Goal: Task Accomplishment & Management: Complete application form

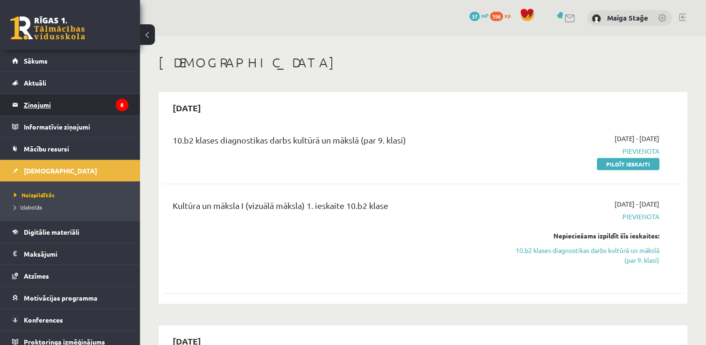
click at [43, 108] on legend "Ziņojumi 8" at bounding box center [76, 104] width 105 height 21
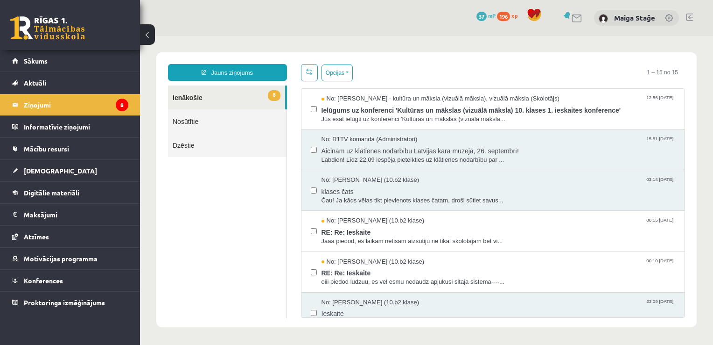
click at [217, 98] on link "8 Ienākošie" at bounding box center [226, 97] width 117 height 24
click at [45, 165] on link "[DEMOGRAPHIC_DATA]" at bounding box center [70, 170] width 116 height 21
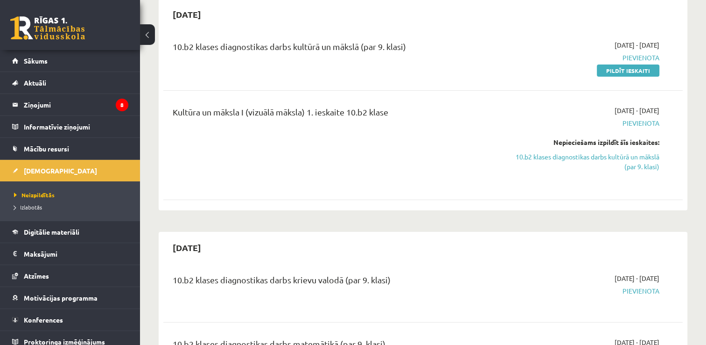
scroll to position [93, 0]
click at [638, 68] on link "Pildīt ieskaiti" at bounding box center [628, 70] width 63 height 12
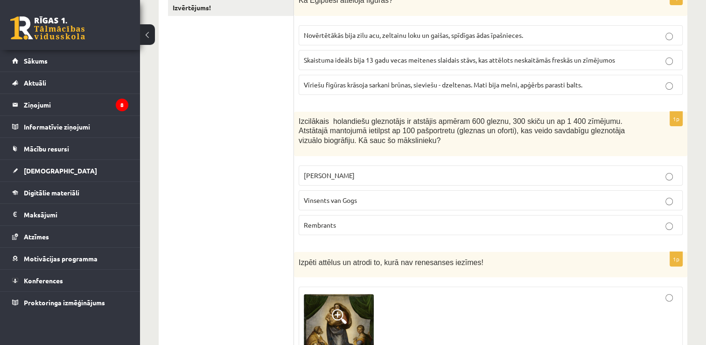
scroll to position [187, 0]
click at [334, 230] on label "Rembrants" at bounding box center [491, 224] width 384 height 20
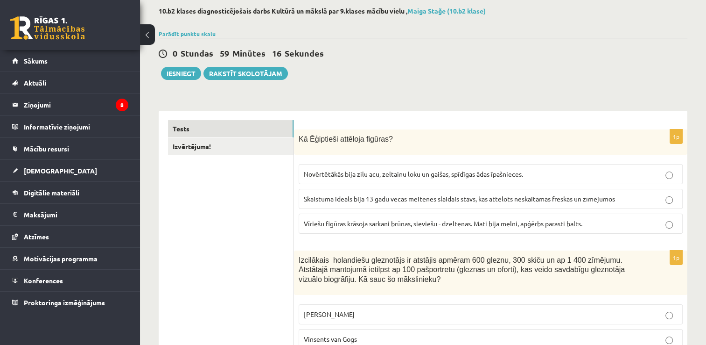
scroll to position [47, 0]
click at [362, 223] on span "Vīriešu figūras krāsoja sarkani brūnas, sieviešu - dzeltenas. Mati bija melni, …" at bounding box center [443, 224] width 279 height 8
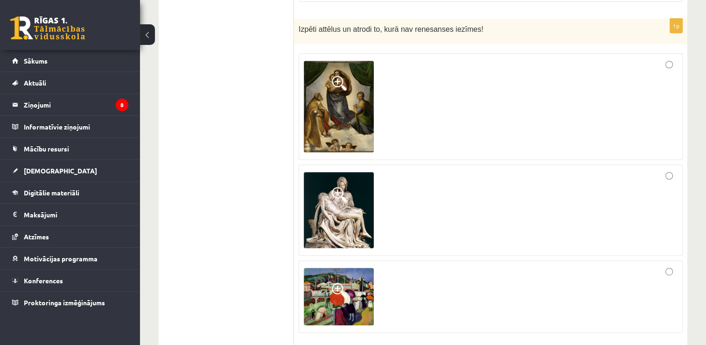
scroll to position [420, 0]
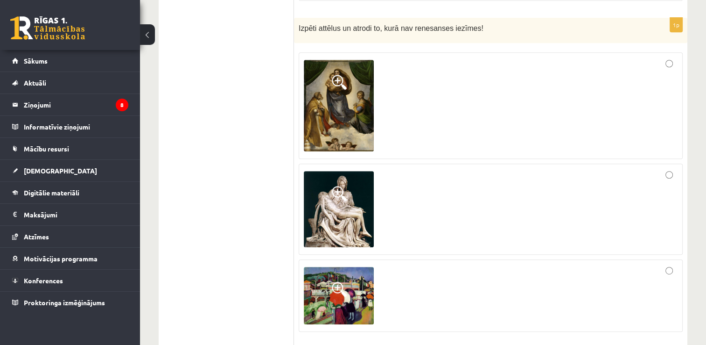
click at [415, 281] on div at bounding box center [491, 295] width 374 height 62
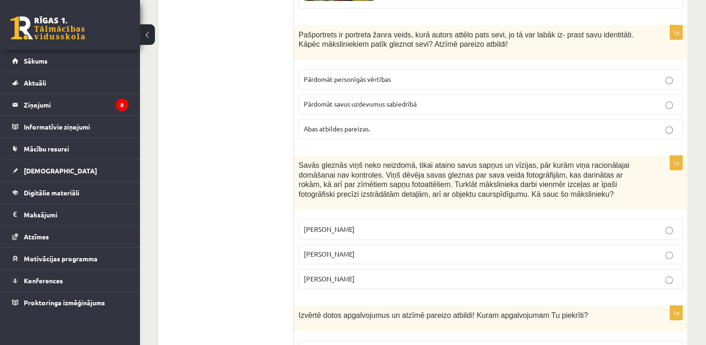
scroll to position [747, 0]
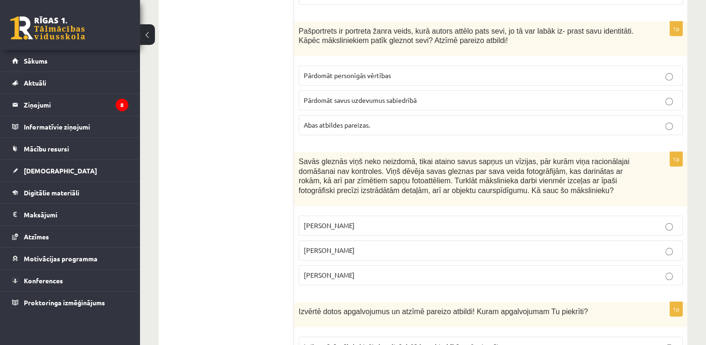
click at [389, 121] on p "Abas atbildes pareizas." at bounding box center [491, 125] width 374 height 10
click at [356, 246] on p "Salvadors Dalī" at bounding box center [491, 250] width 374 height 10
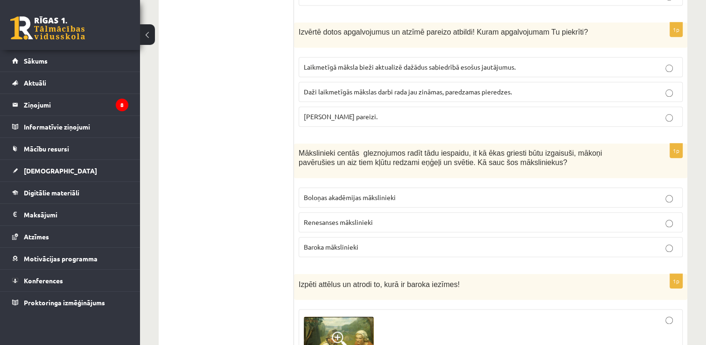
scroll to position [1027, 0]
click at [422, 243] on p "Baroka mākslinieki" at bounding box center [491, 246] width 374 height 10
click at [392, 117] on label "Abi apgalvojumi pareizi." at bounding box center [491, 116] width 384 height 20
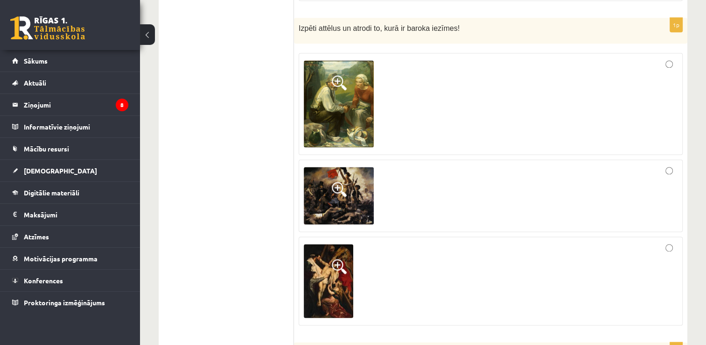
scroll to position [1261, 0]
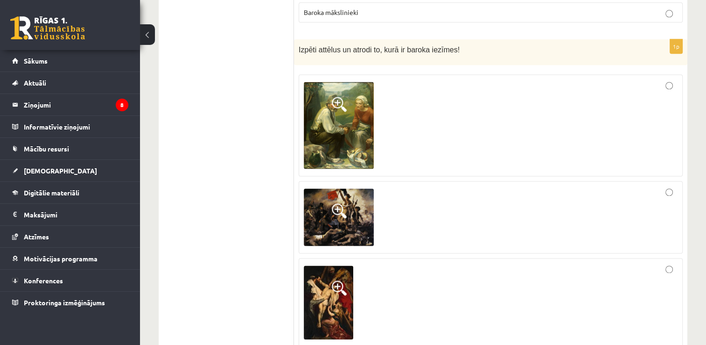
click at [408, 291] on div at bounding box center [491, 302] width 374 height 78
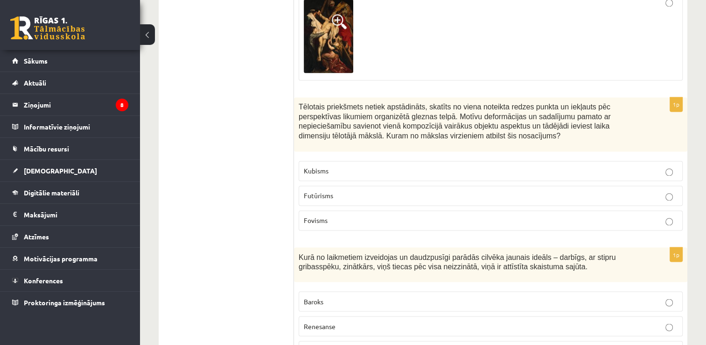
scroll to position [1588, 0]
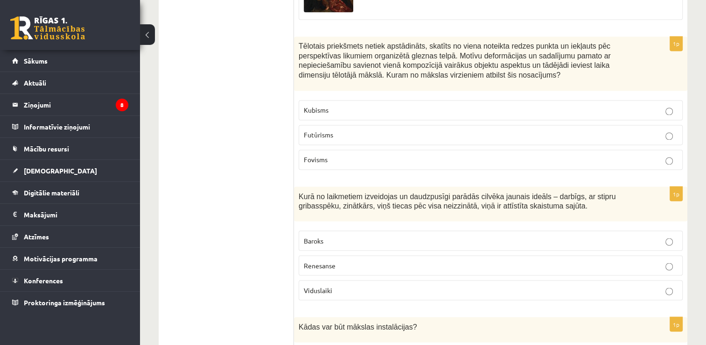
click at [334, 132] on p "Futūrisms" at bounding box center [491, 135] width 374 height 10
click at [318, 261] on span "Renesanse" at bounding box center [320, 265] width 32 height 8
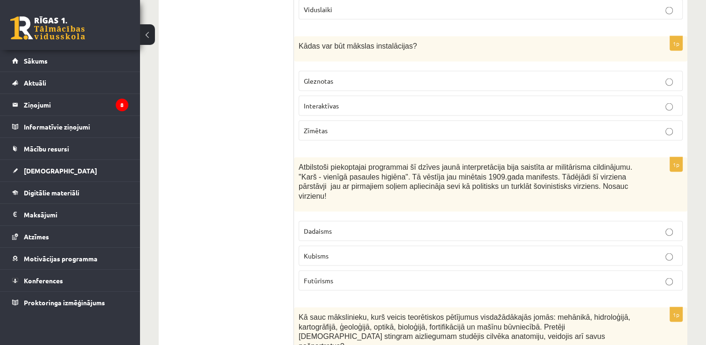
scroll to position [1868, 0]
click at [342, 102] on p "Interaktīvas" at bounding box center [491, 106] width 374 height 10
click at [363, 276] on p "Futūrisms" at bounding box center [491, 281] width 374 height 10
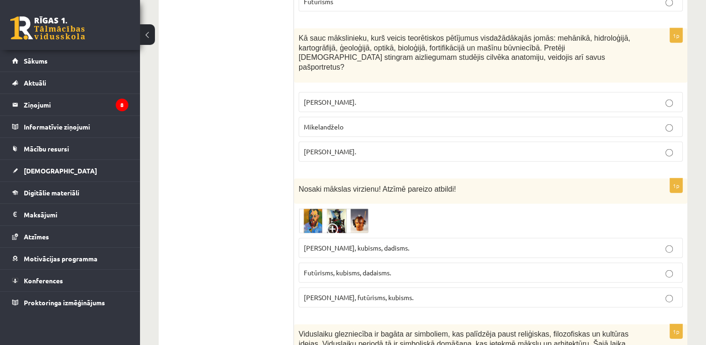
scroll to position [2148, 0]
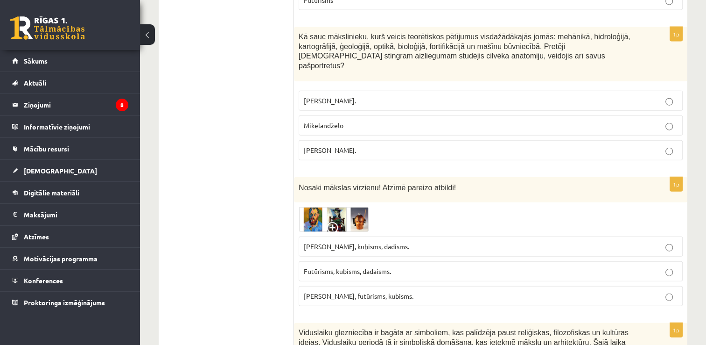
click at [196, 205] on ul "Tests Izvērtējums!" at bounding box center [231, 234] width 126 height 4428
click at [353, 140] on label "Leonardo da Vinči." at bounding box center [491, 150] width 384 height 20
click at [332, 242] on span "Fovisms, kubisms, dadisms." at bounding box center [357, 246] width 106 height 8
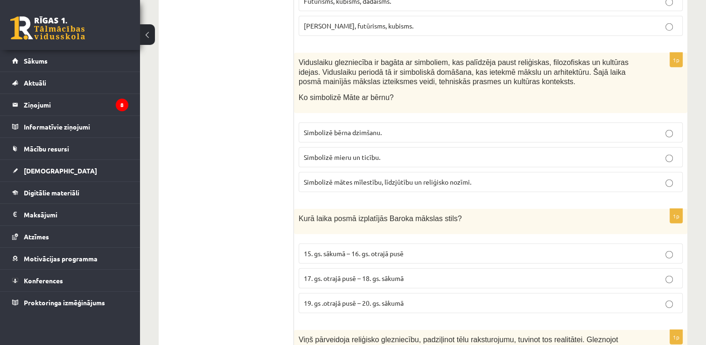
scroll to position [2428, 0]
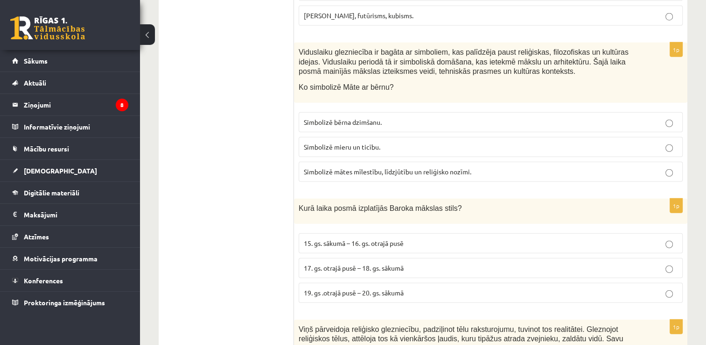
click at [419, 263] on p "17. gs. otrajā pusē – 18. gs. sākumā" at bounding box center [491, 268] width 374 height 10
click at [346, 167] on span "Simbolizē mātes mīlestību, līdzjūtību un reliģisko nozīmi." at bounding box center [388, 171] width 168 height 8
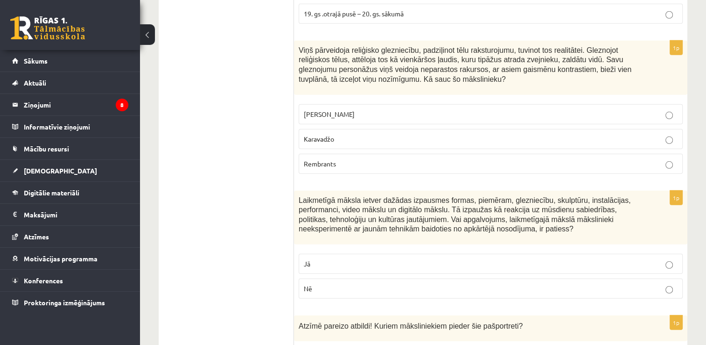
scroll to position [2708, 0]
click at [373, 133] on p "Karavadžo" at bounding box center [491, 138] width 374 height 10
click at [322, 282] on p "Nē" at bounding box center [491, 287] width 374 height 10
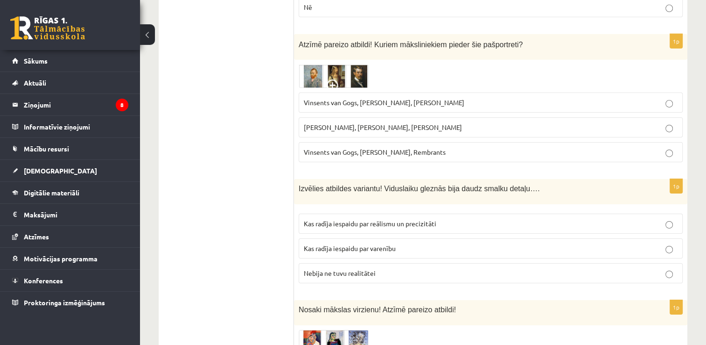
scroll to position [2988, 0]
click at [426, 141] on label "Vinsents van Gogs, Kārlis Padegs, Rembrants" at bounding box center [491, 151] width 384 height 20
click at [346, 219] on span "Kas radīja iespaidu par reālismu un precizitāti" at bounding box center [370, 223] width 133 height 8
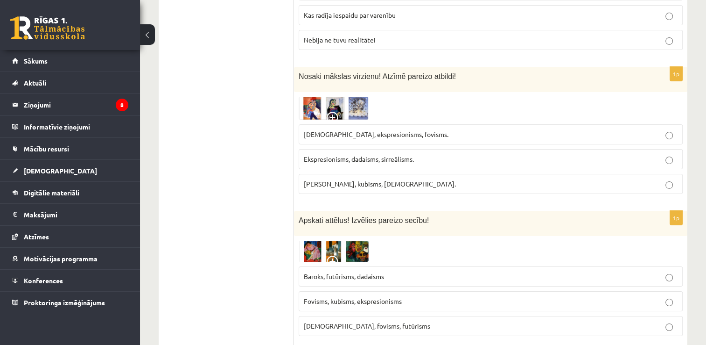
scroll to position [3222, 0]
click at [331, 128] on p "Sirreālisms, ekspresionisms, fovisms." at bounding box center [491, 133] width 374 height 10
click at [332, 320] on span "Kubisms, fovisms, futūrisms" at bounding box center [367, 324] width 127 height 8
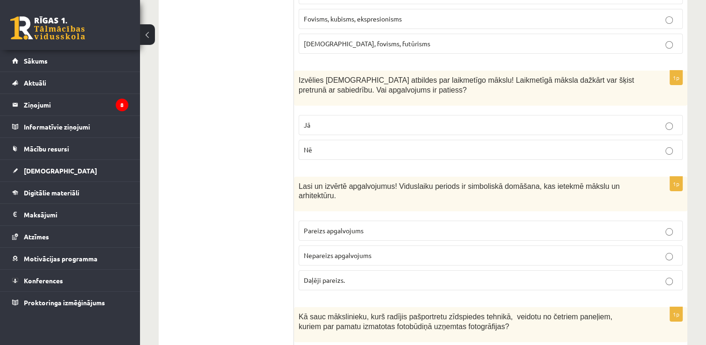
scroll to position [3502, 0]
click at [346, 116] on label "Jā" at bounding box center [491, 126] width 384 height 20
click at [327, 226] on p "Pareizs apgalvojums" at bounding box center [491, 231] width 374 height 10
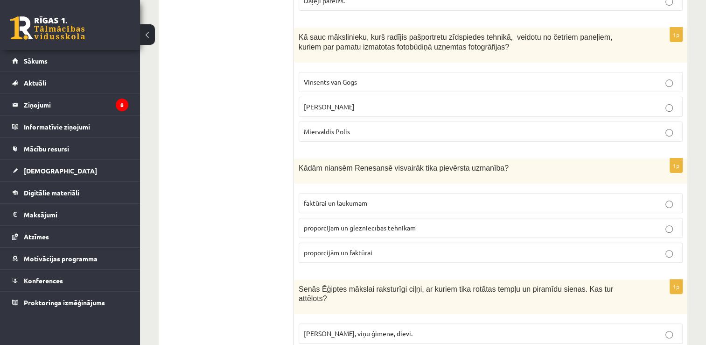
scroll to position [3737, 0]
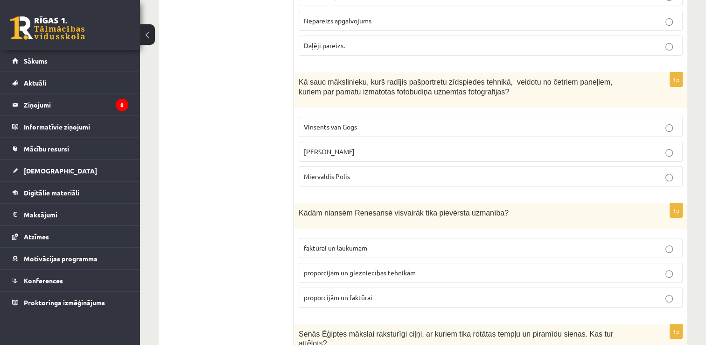
click at [320, 147] on p "[PERSON_NAME]" at bounding box center [491, 152] width 374 height 10
click at [323, 268] on p "proporcijām un glezniecības tehnikām" at bounding box center [491, 273] width 374 height 10
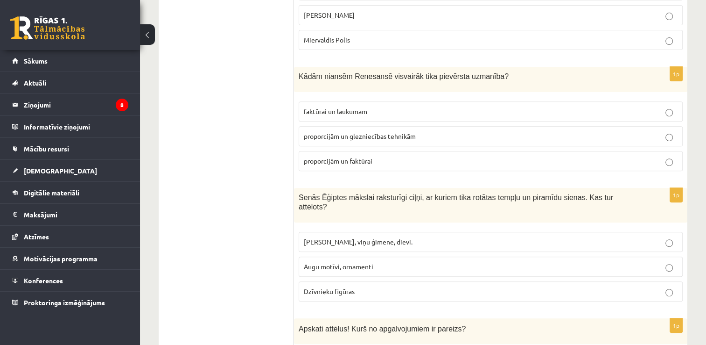
scroll to position [3878, 0]
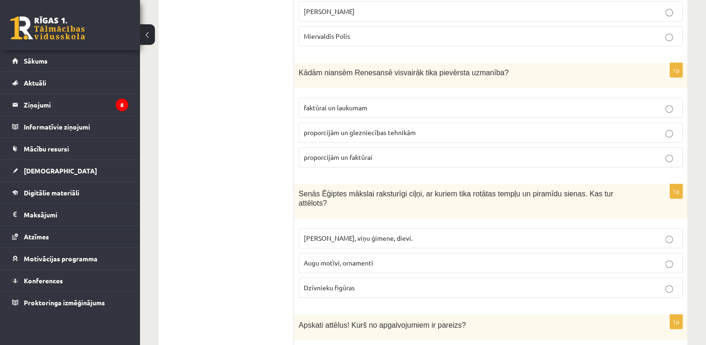
click at [314, 233] on span "Faraoni, viņu ģimene, dievi." at bounding box center [358, 237] width 109 height 8
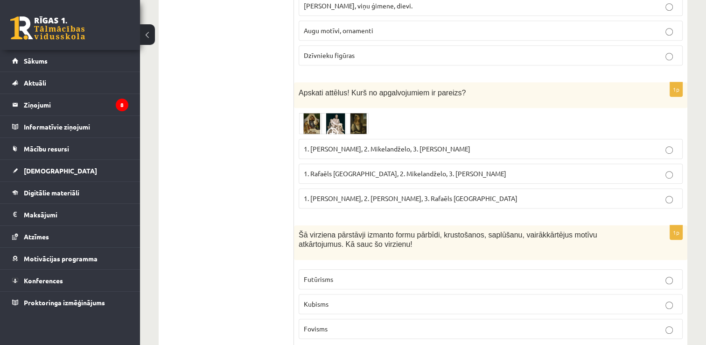
scroll to position [4111, 0]
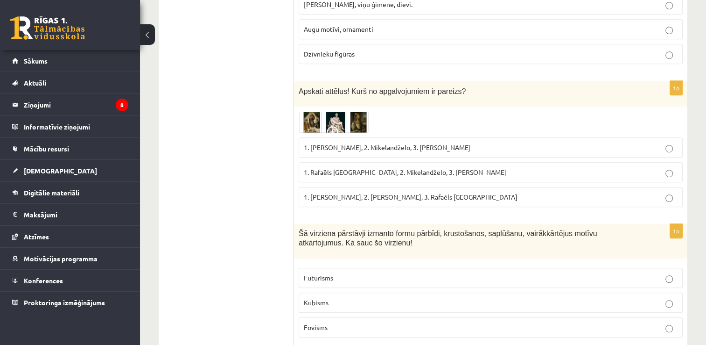
click at [360, 143] on span "1. Leonardo da Vinči, 2. Mikelandželo, 3. Albrehts Dīrers" at bounding box center [387, 147] width 167 height 8
click at [329, 322] on p "Fovisms" at bounding box center [491, 327] width 374 height 10
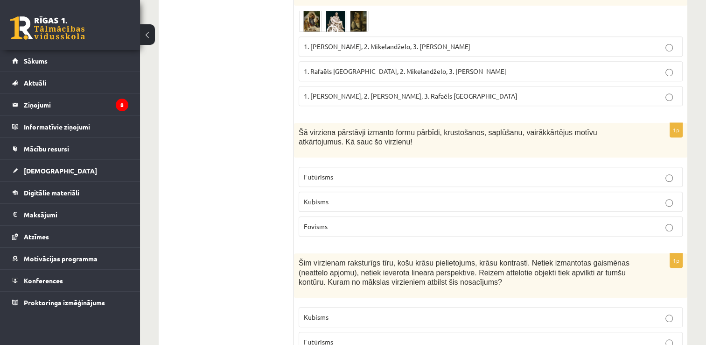
scroll to position [4222, 0]
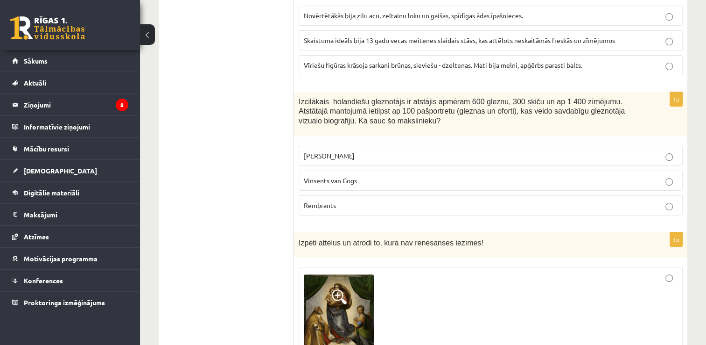
scroll to position [0, 0]
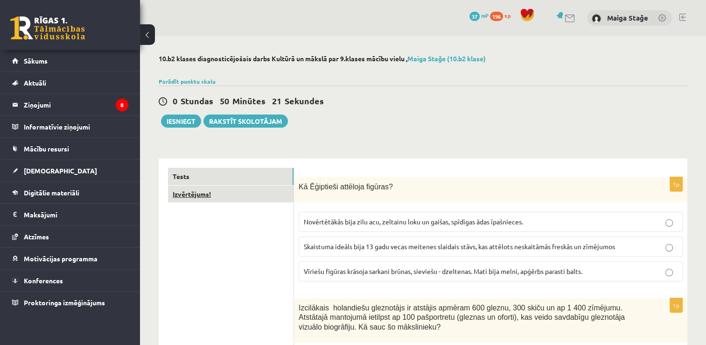
click at [269, 186] on link "Izvērtējums!" at bounding box center [231, 193] width 126 height 17
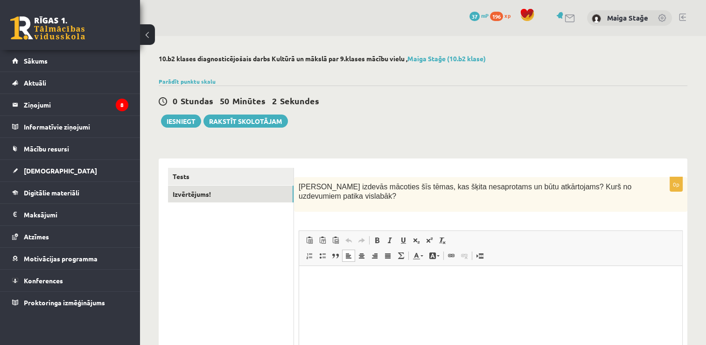
click at [311, 271] on html at bounding box center [490, 280] width 383 height 28
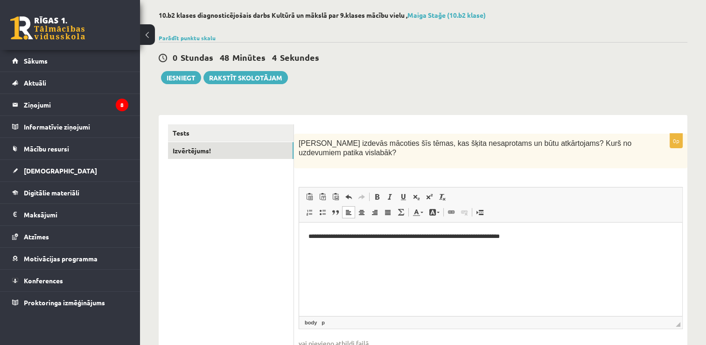
scroll to position [14, 0]
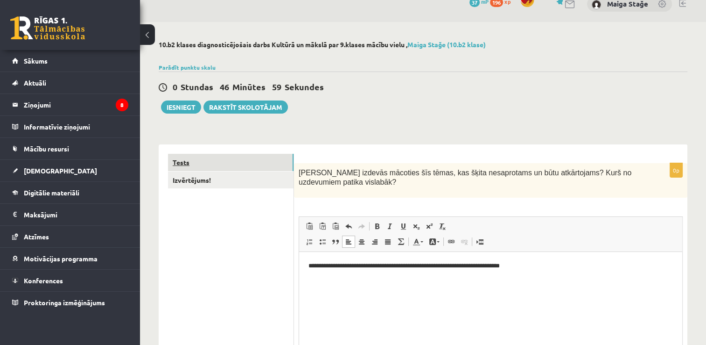
click at [210, 163] on link "Tests" at bounding box center [231, 162] width 126 height 17
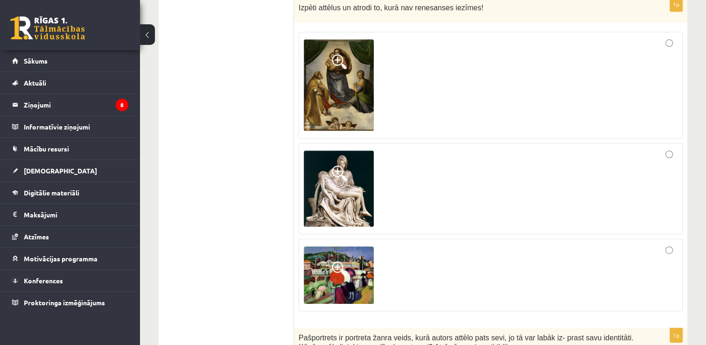
scroll to position [0, 0]
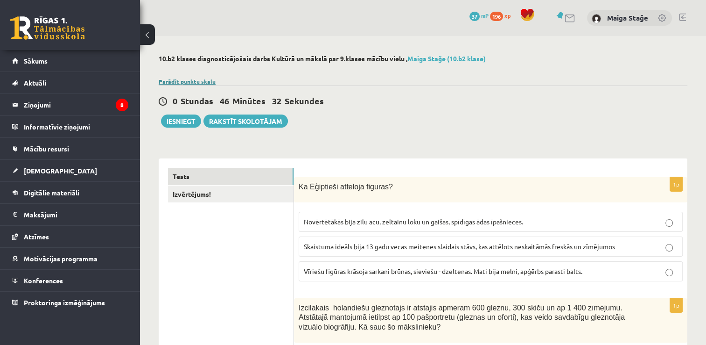
click at [196, 78] on link "Parādīt punktu skalu" at bounding box center [187, 81] width 57 height 7
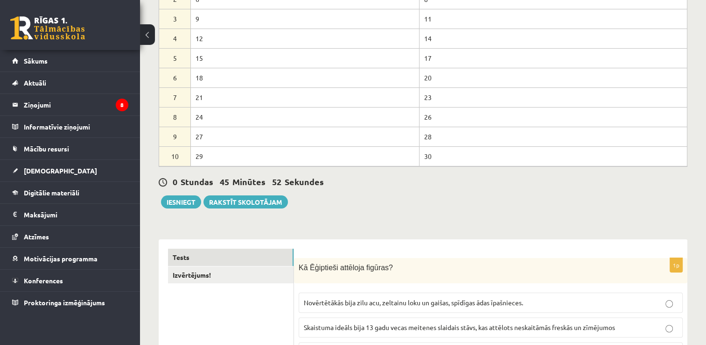
scroll to position [140, 0]
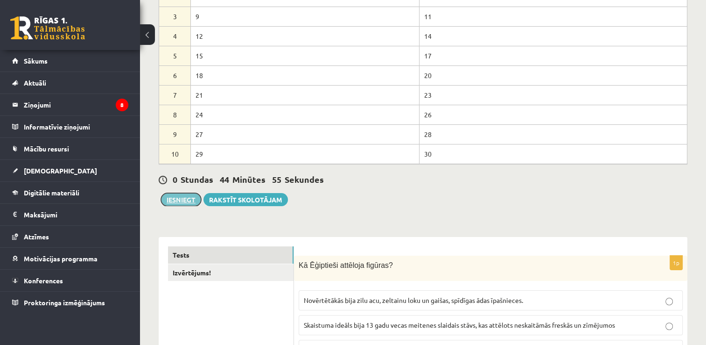
click at [177, 195] on button "Iesniegt" at bounding box center [181, 199] width 40 height 13
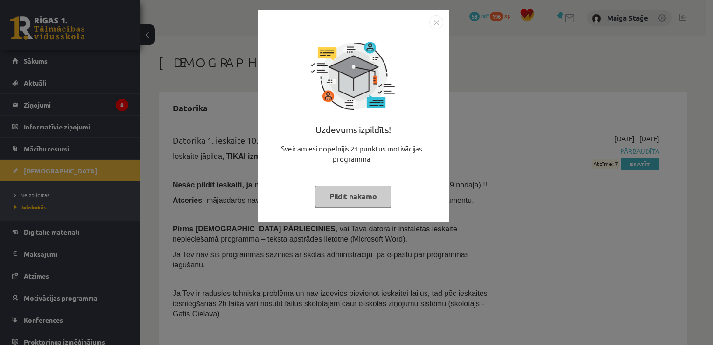
click at [348, 201] on button "Pildīt nākamo" at bounding box center [353, 195] width 77 height 21
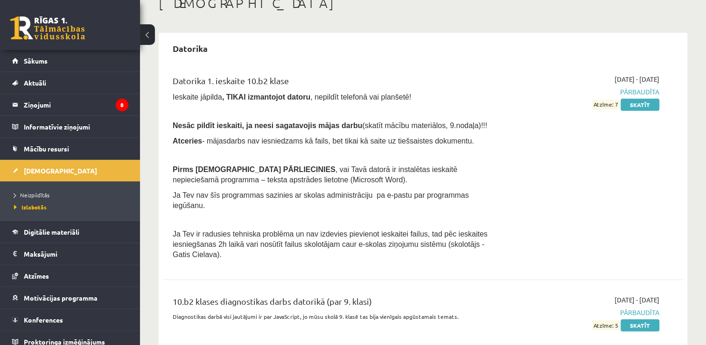
scroll to position [93, 0]
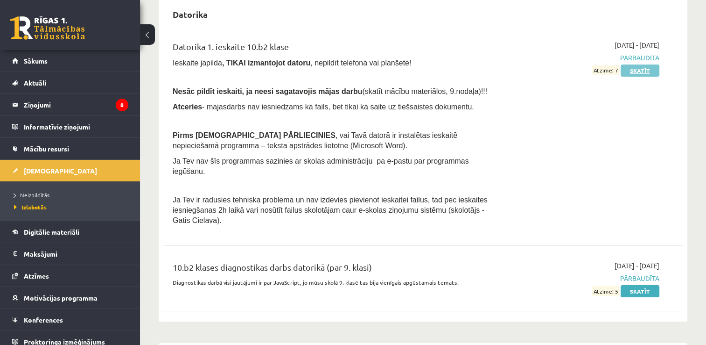
click at [640, 74] on link "Skatīt" at bounding box center [640, 70] width 39 height 12
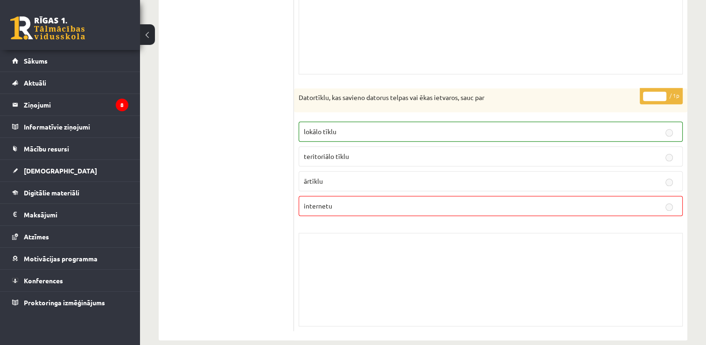
scroll to position [4530, 0]
click at [66, 176] on link "[DEMOGRAPHIC_DATA]" at bounding box center [70, 170] width 116 height 21
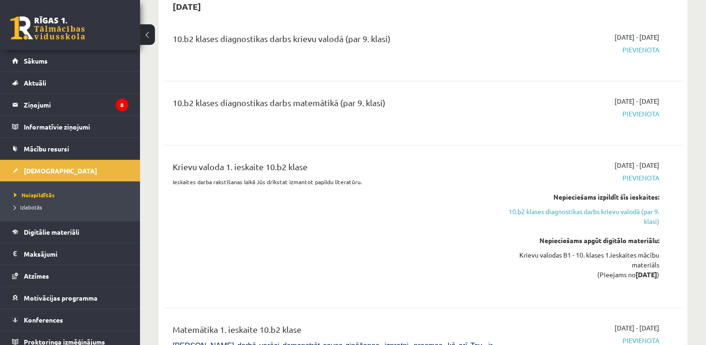
scroll to position [280, 0]
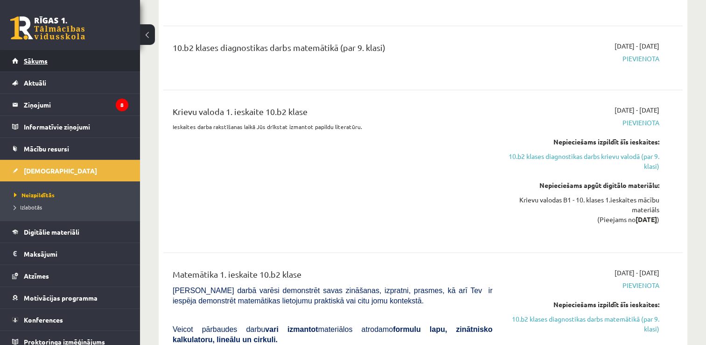
click at [78, 55] on link "Sākums" at bounding box center [70, 60] width 116 height 21
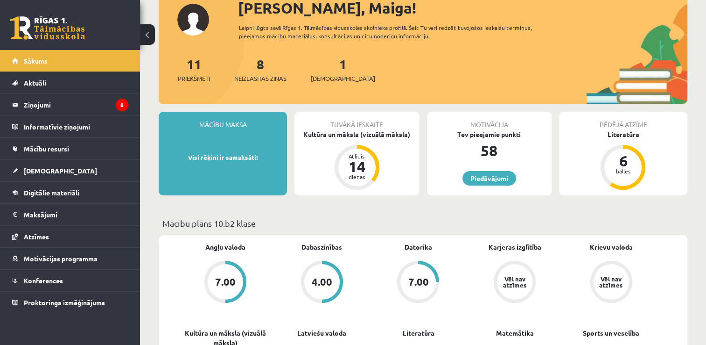
scroll to position [140, 0]
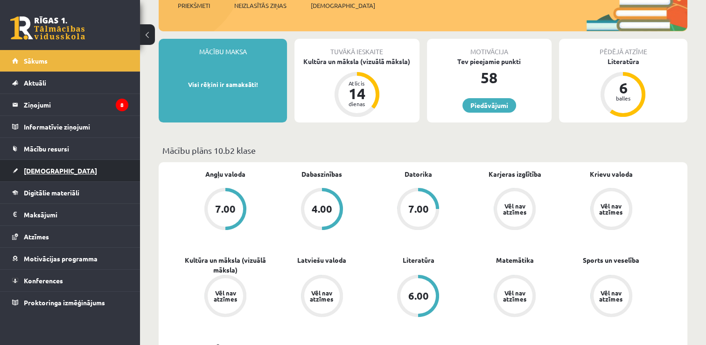
click at [67, 174] on link "[DEMOGRAPHIC_DATA]" at bounding box center [70, 170] width 116 height 21
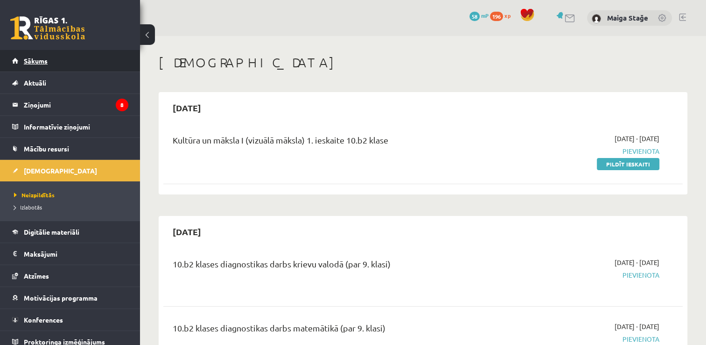
click at [78, 65] on link "Sākums" at bounding box center [70, 60] width 116 height 21
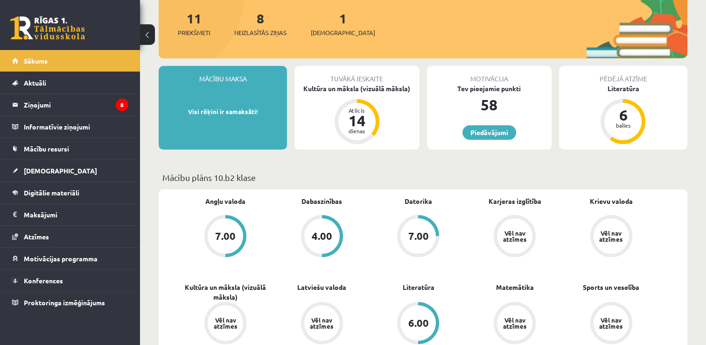
scroll to position [187, 0]
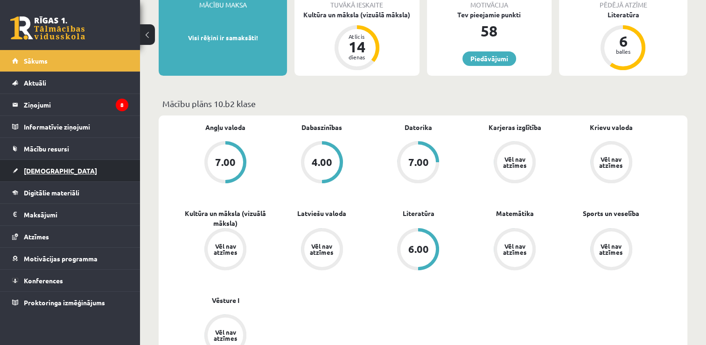
click at [45, 171] on span "[DEMOGRAPHIC_DATA]" at bounding box center [60, 170] width 73 height 8
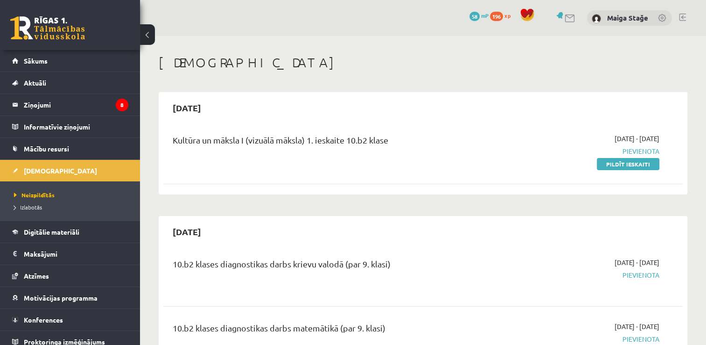
drag, startPoint x: 604, startPoint y: 164, endPoint x: 403, endPoint y: 46, distance: 233.0
click at [604, 164] on link "Pildīt ieskaiti" at bounding box center [628, 164] width 63 height 12
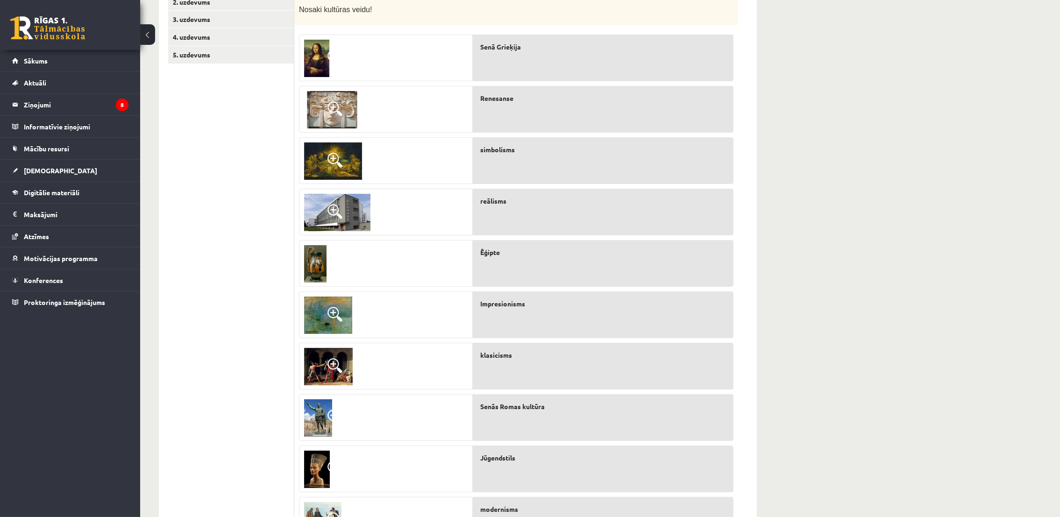
scroll to position [160, 0]
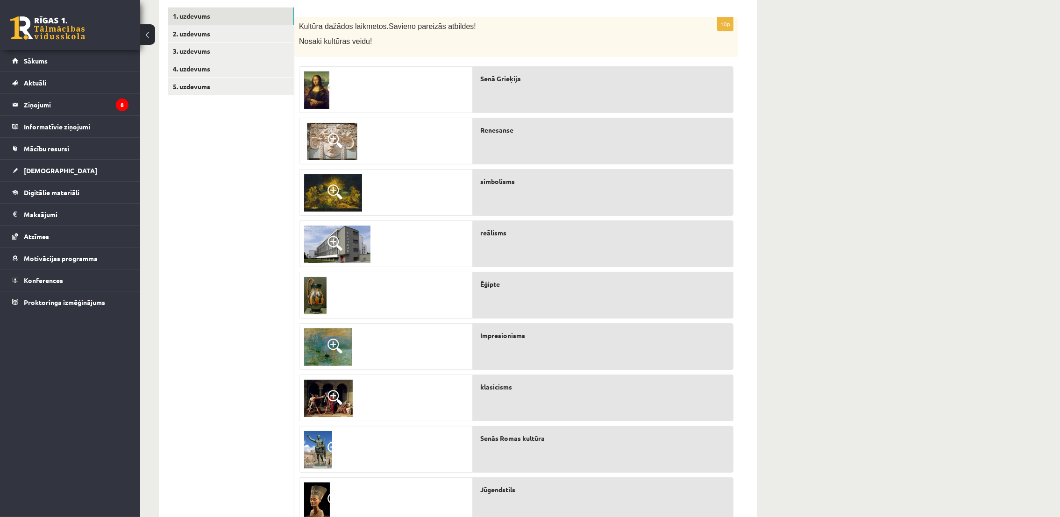
click at [343, 89] on div at bounding box center [385, 90] width 173 height 47
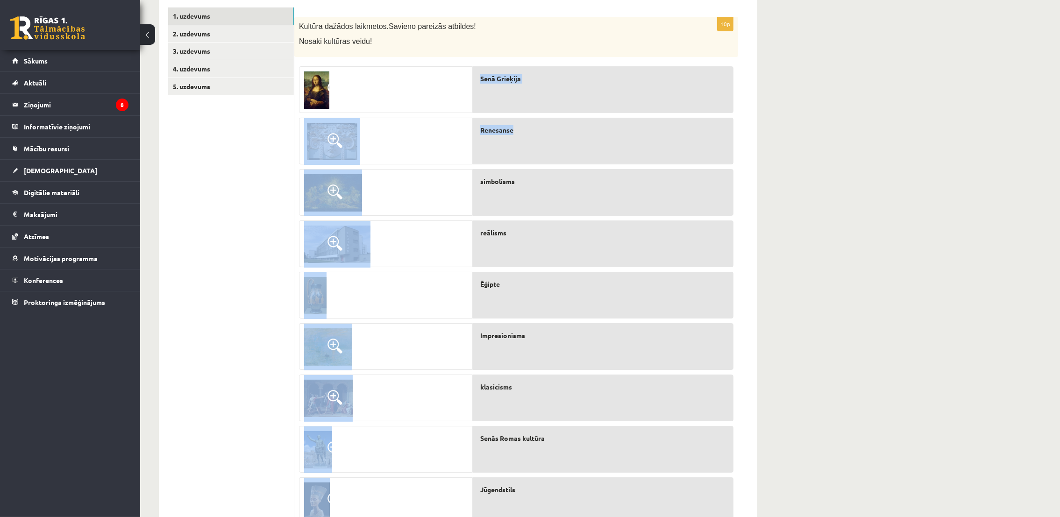
drag, startPoint x: 411, startPoint y: 92, endPoint x: 551, endPoint y: 144, distance: 148.9
click at [551, 144] on fieldset "Senā Grieķija Renesanse simbolisms reālisms [GEOGRAPHIC_DATA] Impresionisms kla…" at bounding box center [516, 319] width 434 height 514
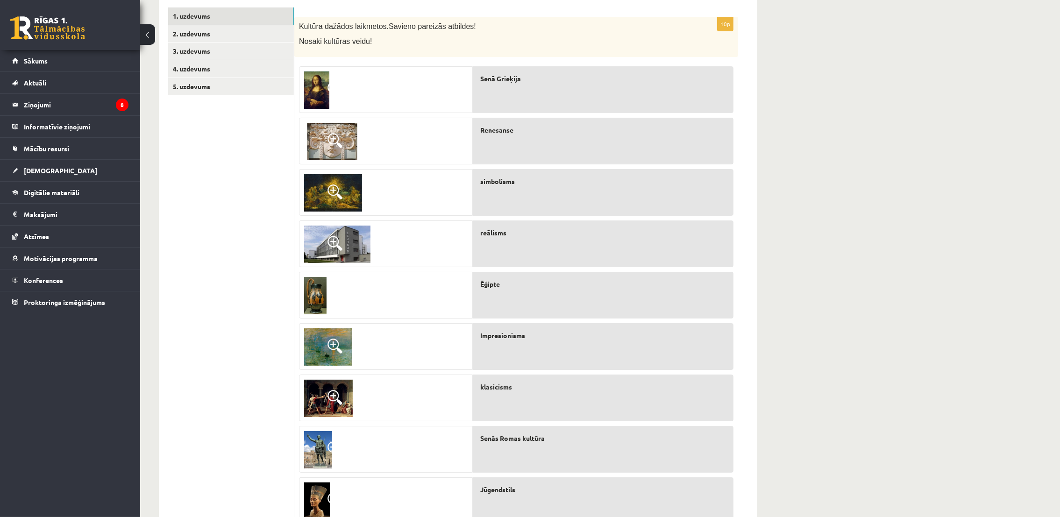
drag, startPoint x: 551, startPoint y: 144, endPoint x: 536, endPoint y: 150, distance: 16.3
click at [536, 150] on div "Renesanse" at bounding box center [603, 141] width 261 height 47
click at [524, 151] on div "Renesanse" at bounding box center [603, 141] width 261 height 47
drag, startPoint x: 524, startPoint y: 151, endPoint x: 523, endPoint y: 172, distance: 21.1
click at [523, 172] on div "Senā Grieķija Renesanse simbolisms reālisms [GEOGRAPHIC_DATA] Impresionisms kla…" at bounding box center [603, 319] width 261 height 514
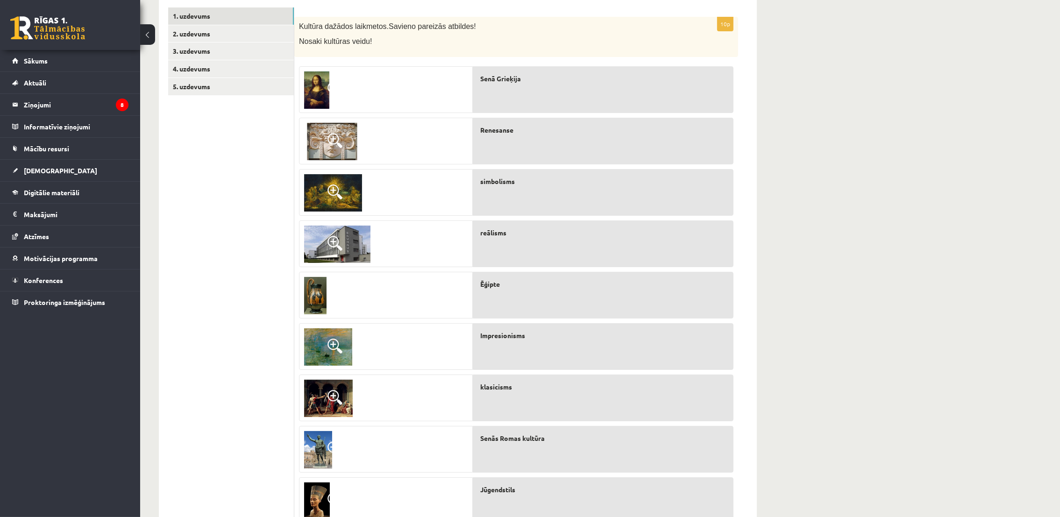
click at [399, 86] on div at bounding box center [385, 90] width 173 height 47
click at [562, 152] on div "Renesanse" at bounding box center [603, 141] width 261 height 47
click at [441, 181] on div at bounding box center [385, 193] width 173 height 47
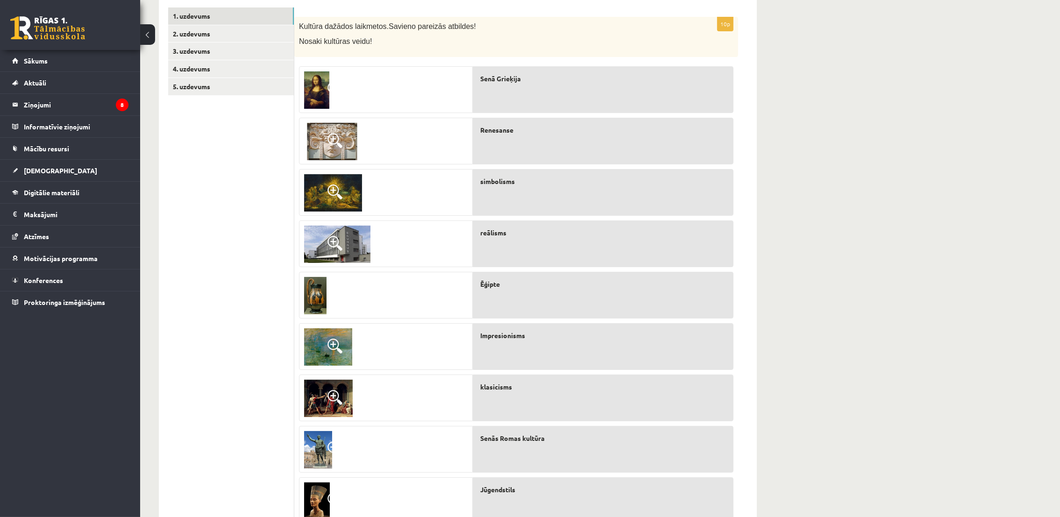
click at [503, 184] on span "simbolisms" at bounding box center [497, 182] width 35 height 10
click at [433, 186] on div at bounding box center [385, 193] width 173 height 47
click at [558, 236] on p "reālisms" at bounding box center [606, 233] width 253 height 10
click at [432, 254] on div at bounding box center [385, 244] width 173 height 47
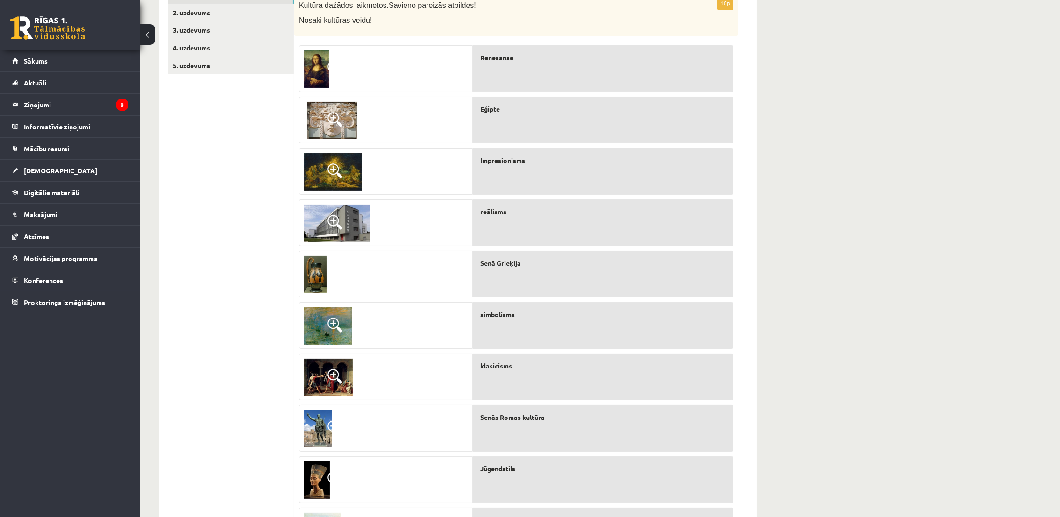
scroll to position [251, 0]
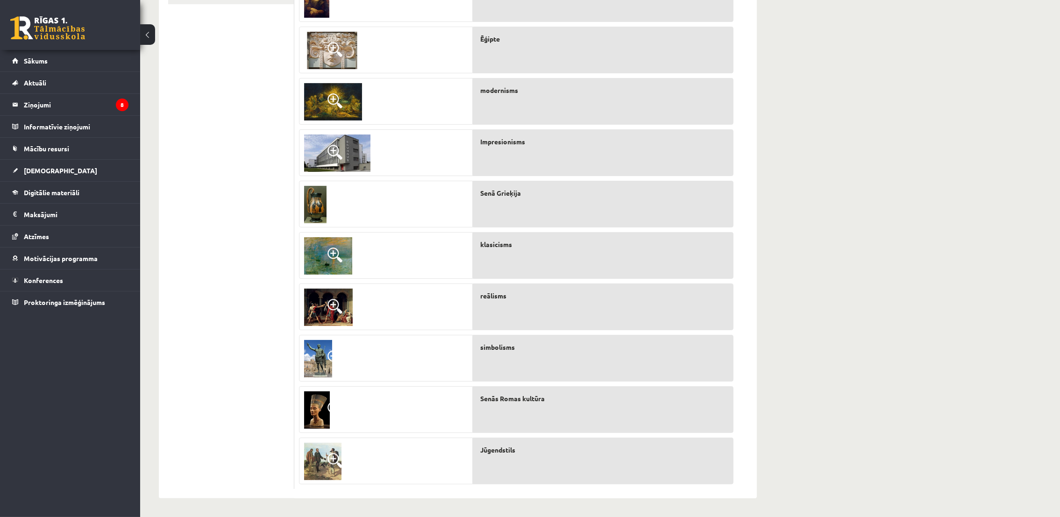
click at [515, 165] on div "Impresionisms" at bounding box center [603, 152] width 261 height 47
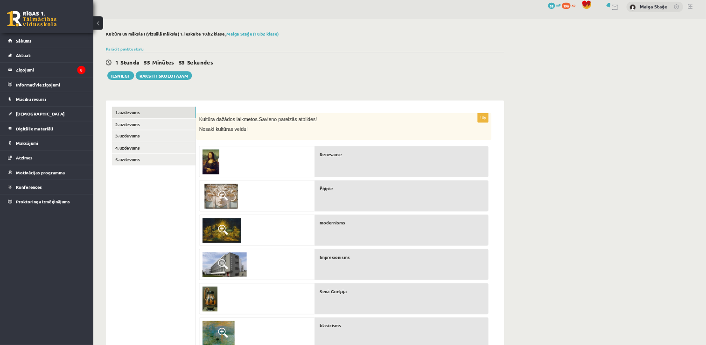
scroll to position [0, 0]
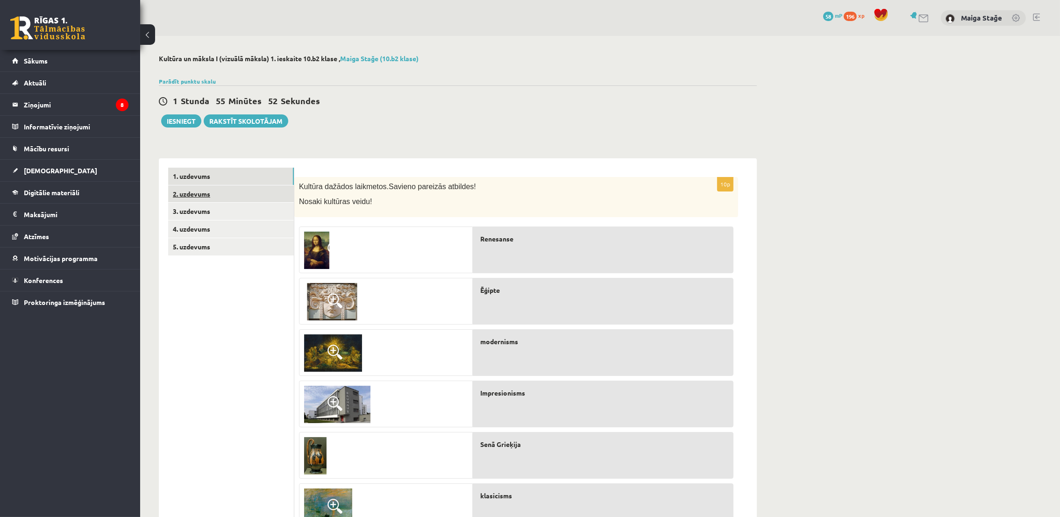
click at [236, 185] on link "2. uzdevums" at bounding box center [231, 193] width 126 height 17
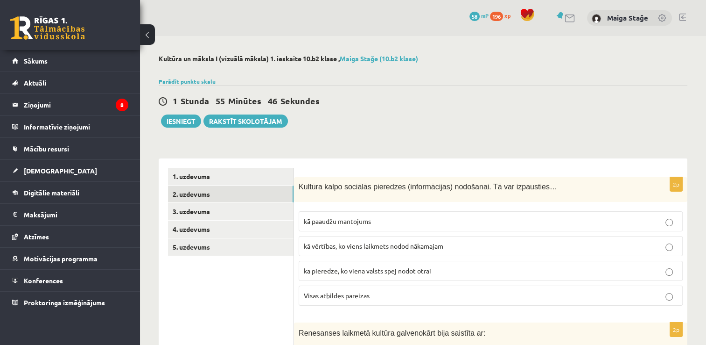
drag, startPoint x: 1069, startPoint y: 9, endPoint x: 457, endPoint y: 120, distance: 622.3
click at [458, 120] on div "1 Stunda 55 Minūtes 46 Sekundes Ieskaite saglabāta! Iesniegt Rakstīt skolotājam" at bounding box center [423, 106] width 529 height 42
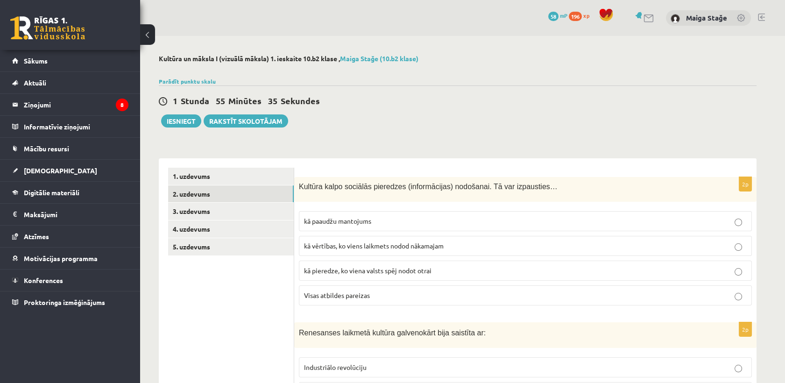
drag, startPoint x: 674, startPoint y: 0, endPoint x: 541, endPoint y: 85, distance: 158.2
click at [542, 86] on div "1 Stunda 55 Minūtes 35 Sekundes Ieskaite saglabāta! Iesniegt Rakstīt skolotājam" at bounding box center [458, 106] width 598 height 42
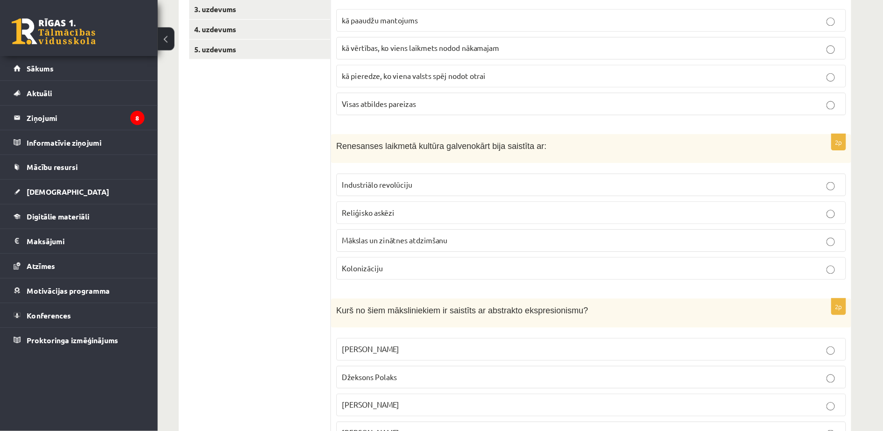
scroll to position [204, 0]
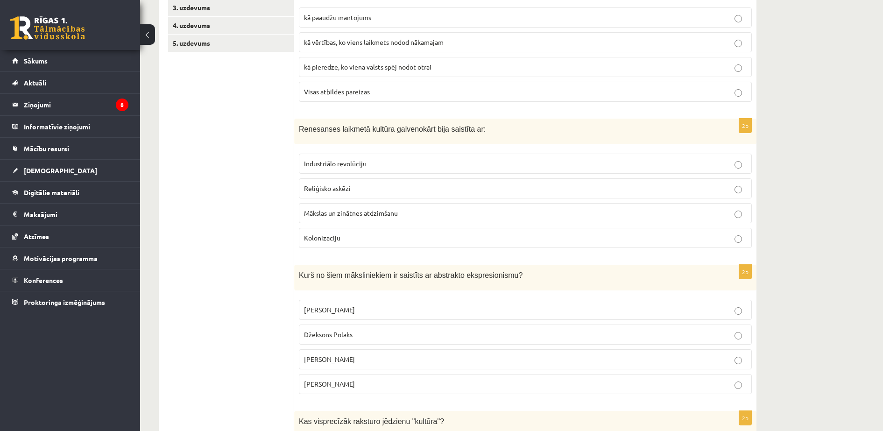
drag, startPoint x: 758, startPoint y: 1, endPoint x: 209, endPoint y: 139, distance: 566.1
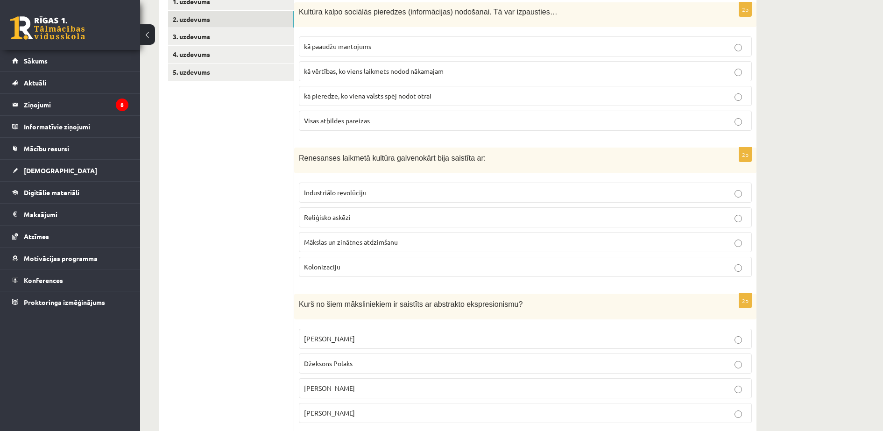
click at [586, 115] on label "Visas atbildes pareizas" at bounding box center [525, 121] width 453 height 20
click at [453, 235] on label "Mākslas un zinātnes atdzimšanu" at bounding box center [525, 242] width 453 height 20
click at [316, 344] on span "Džeksons Polaks" at bounding box center [328, 363] width 49 height 8
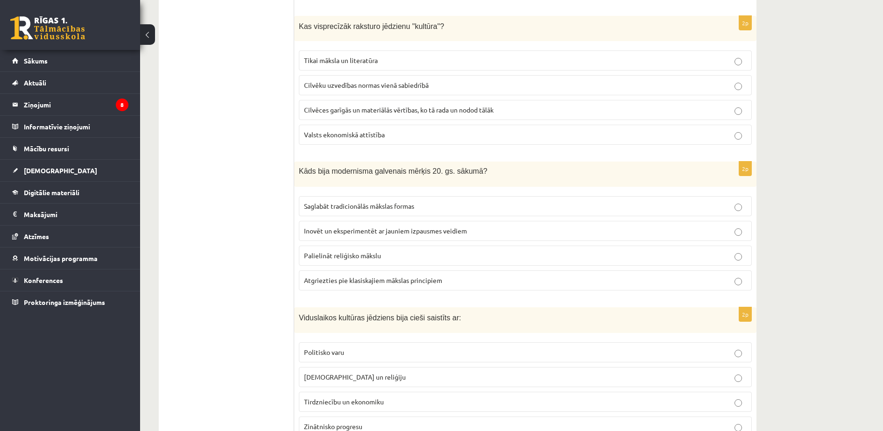
scroll to position [618, 0]
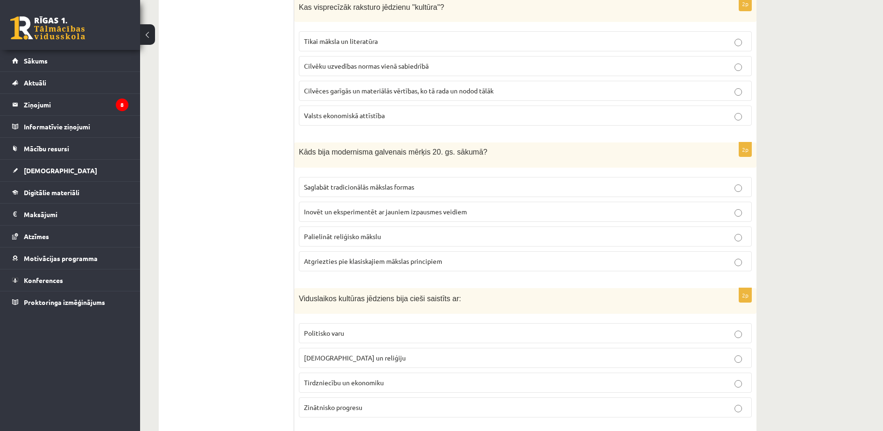
click at [423, 93] on span "Cilvēces garīgās un materiālās vērtības, ko tā rada un nodod tālāk" at bounding box center [399, 90] width 190 height 8
click at [308, 209] on span "Inovēt un eksperimentēt ar jauniem izpausmes veidiem" at bounding box center [385, 211] width 163 height 8
click at [346, 344] on label "[DEMOGRAPHIC_DATA] un reliģiju" at bounding box center [525, 358] width 453 height 20
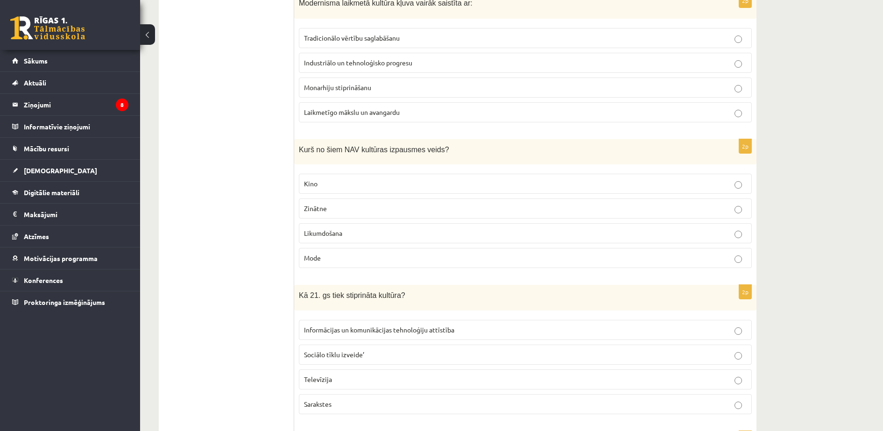
scroll to position [1036, 0]
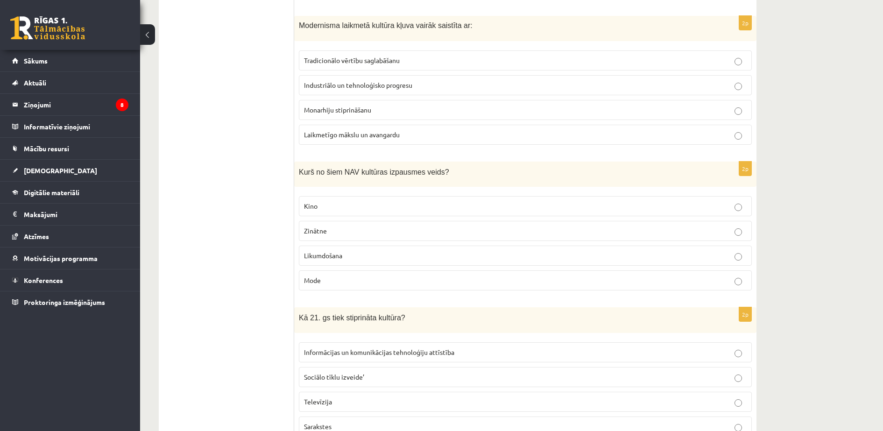
click at [416, 136] on p "Laikmetīgo mākslu un avangardu" at bounding box center [525, 135] width 443 height 10
click at [361, 254] on p "Likumdošana" at bounding box center [525, 256] width 443 height 10
click at [351, 344] on span "Informācijas un komunikācijas tehnoloģiju attīstība" at bounding box center [379, 352] width 150 height 8
click at [528, 344] on p "Informācijas un komunikācijas tehnoloģiju attīstība" at bounding box center [525, 352] width 443 height 10
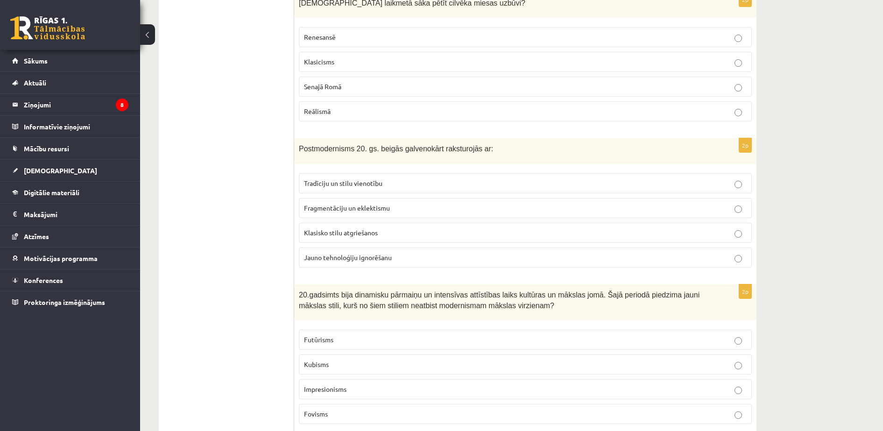
scroll to position [1500, 0]
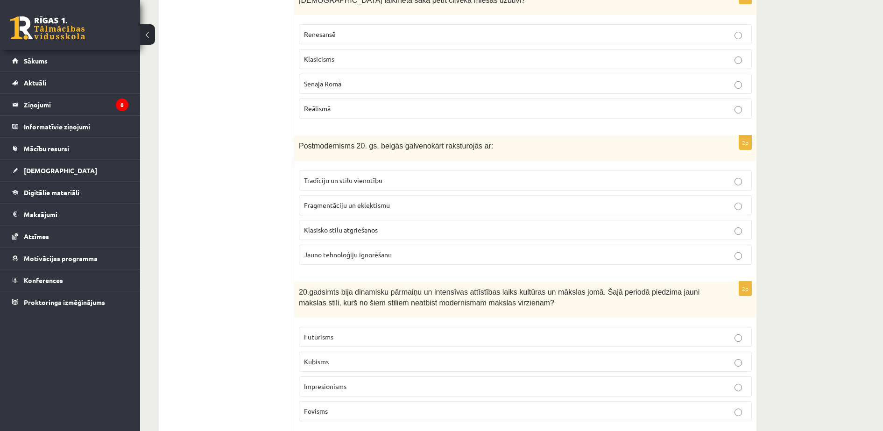
click at [422, 203] on p "Fragmentāciju un eklektismu" at bounding box center [525, 205] width 443 height 10
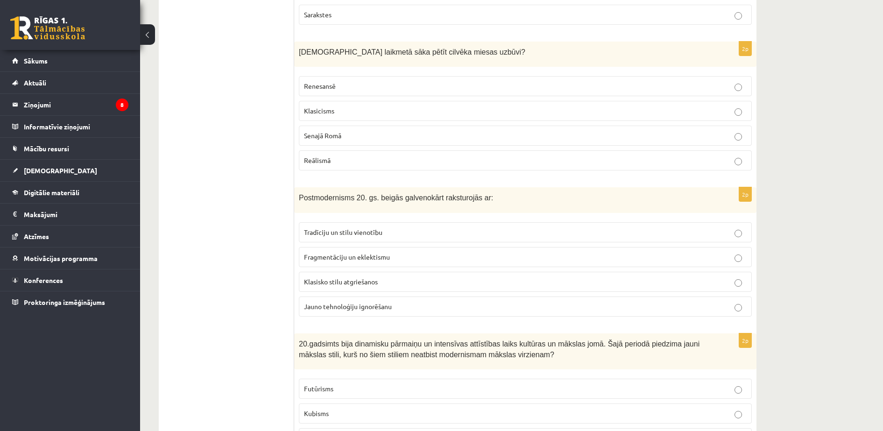
scroll to position [1441, 0]
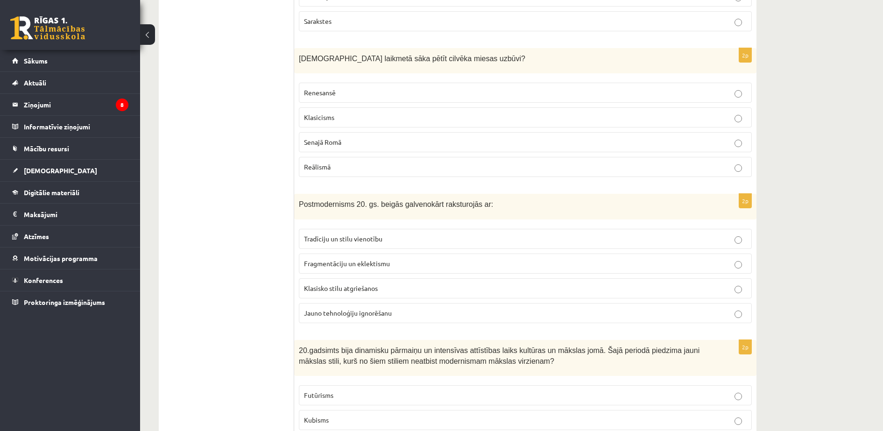
click at [571, 95] on p "Renesansē" at bounding box center [525, 93] width 443 height 10
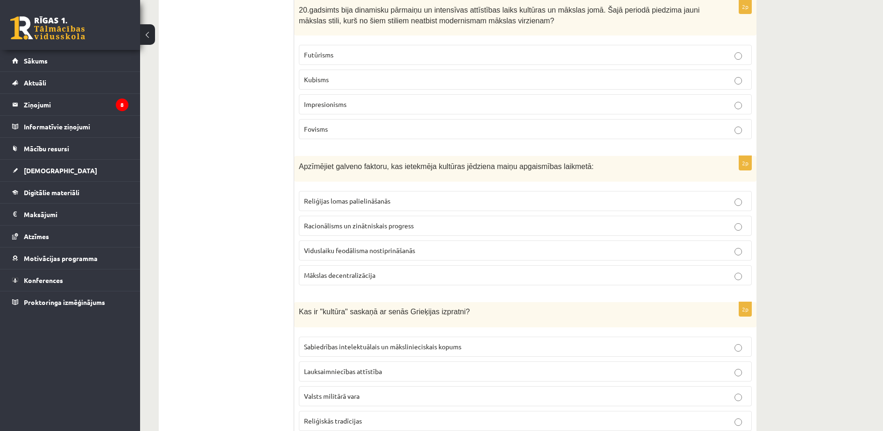
scroll to position [1776, 0]
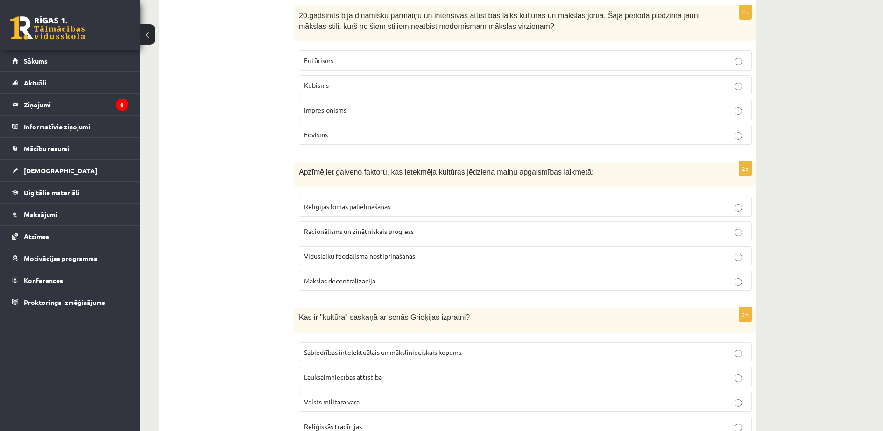
click at [413, 117] on label "Impresionisms" at bounding box center [525, 110] width 453 height 20
click at [516, 230] on p "Racionālisms un zinātniskais progress" at bounding box center [525, 231] width 443 height 10
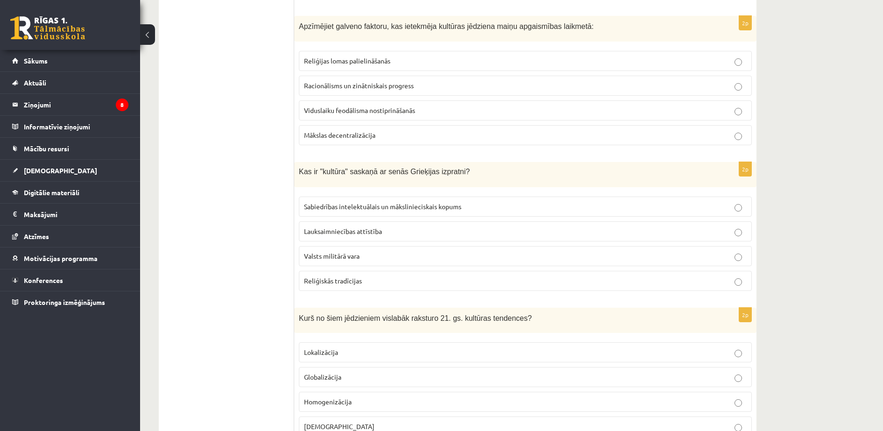
scroll to position [1951, 0]
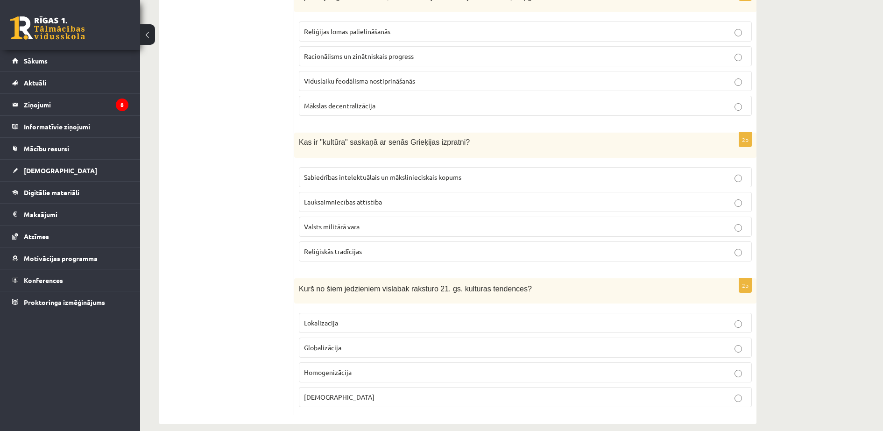
click at [445, 170] on label "Sabiedrības intelektuālais un mākslinieciskais kopums" at bounding box center [525, 177] width 453 height 20
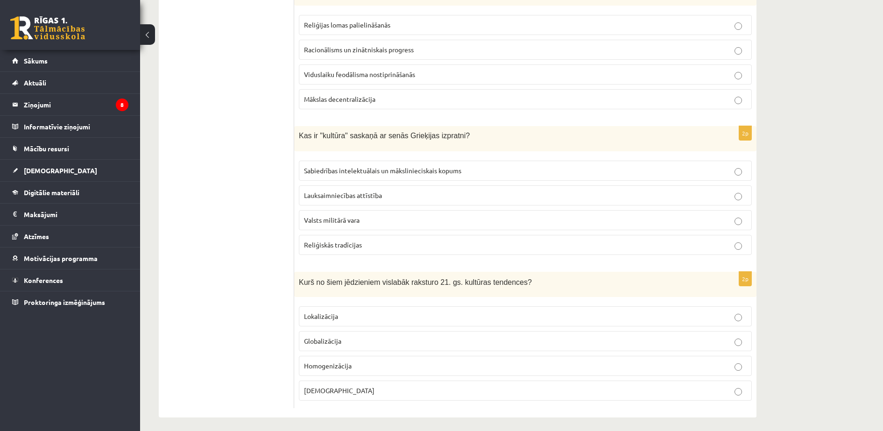
scroll to position [1964, 0]
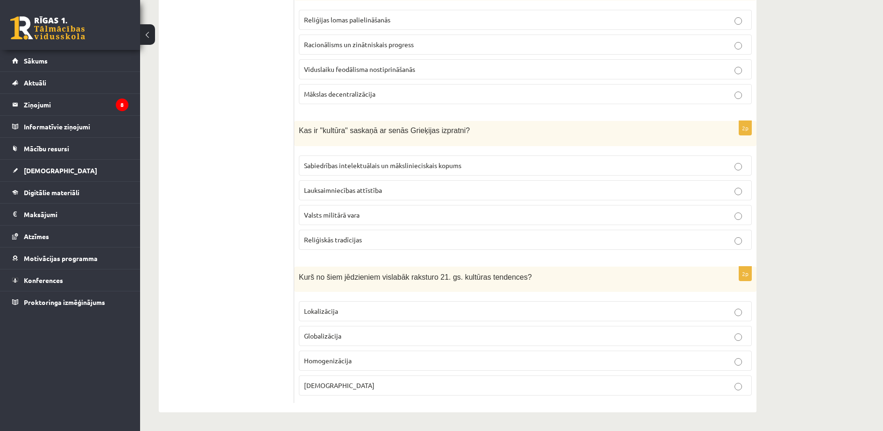
click at [530, 332] on p "Globalizācija" at bounding box center [525, 336] width 443 height 10
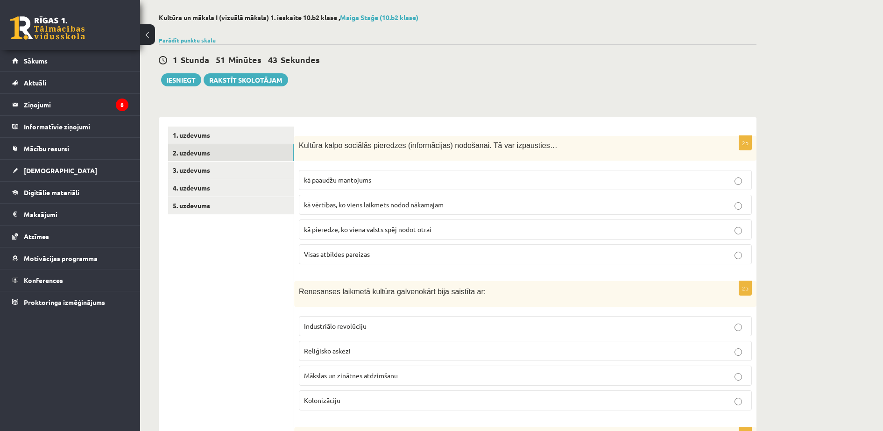
scroll to position [0, 0]
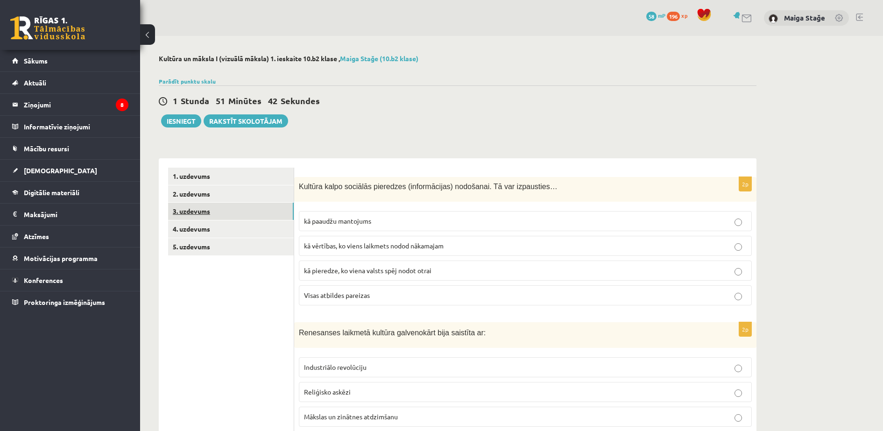
click at [178, 207] on link "3. uzdevums" at bounding box center [231, 211] width 126 height 17
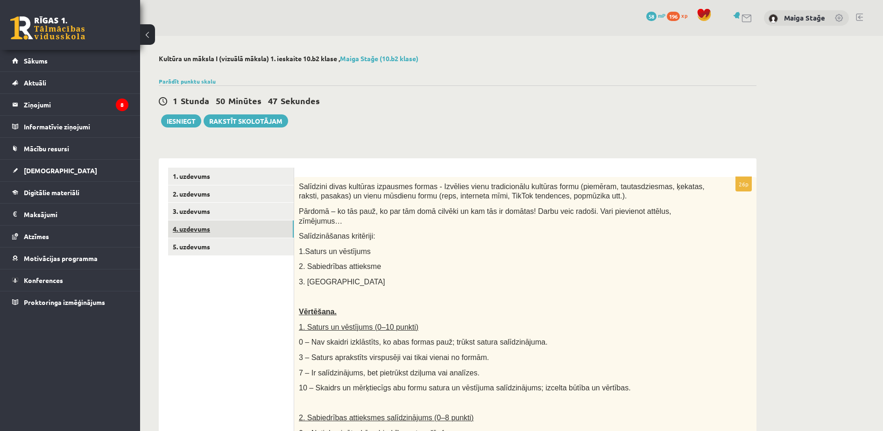
click at [241, 225] on link "4. uzdevums" at bounding box center [231, 228] width 126 height 17
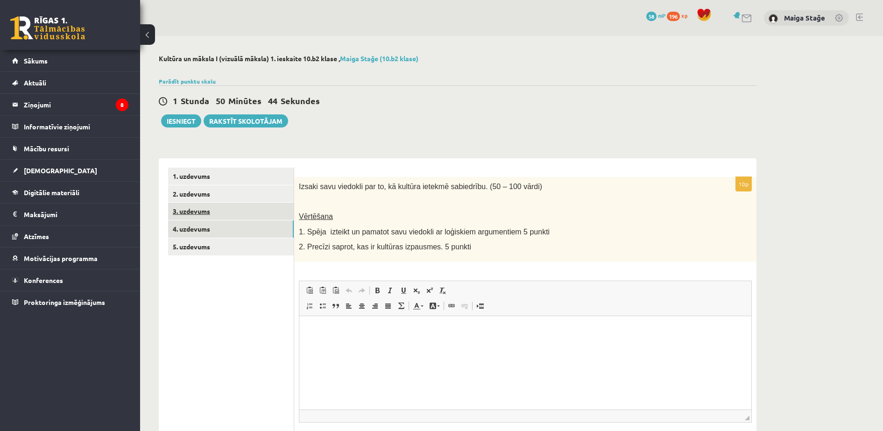
click at [241, 211] on link "3. uzdevums" at bounding box center [231, 211] width 126 height 17
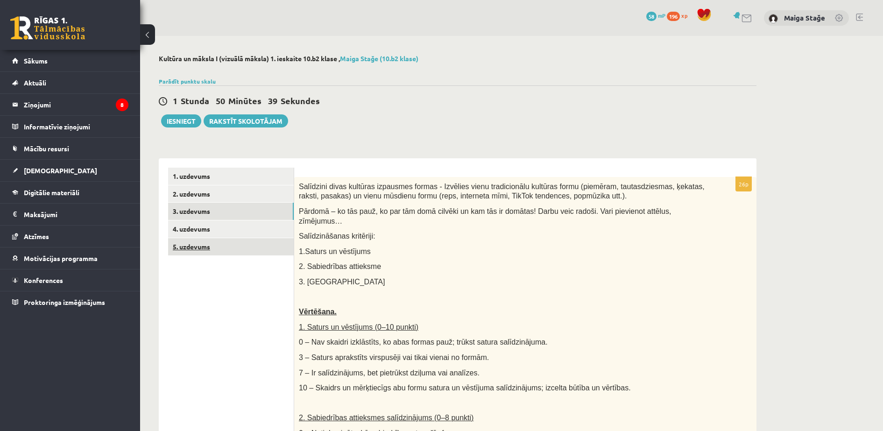
click at [217, 245] on link "5. uzdevums" at bounding box center [231, 246] width 126 height 17
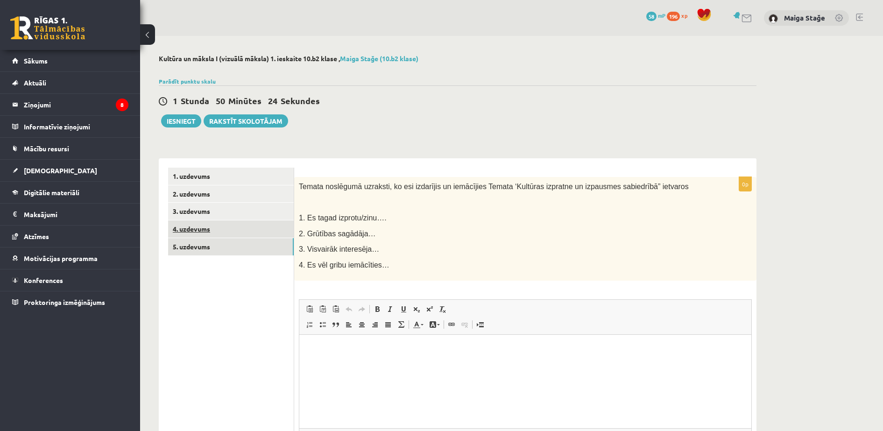
click at [233, 231] on link "4. uzdevums" at bounding box center [231, 228] width 126 height 17
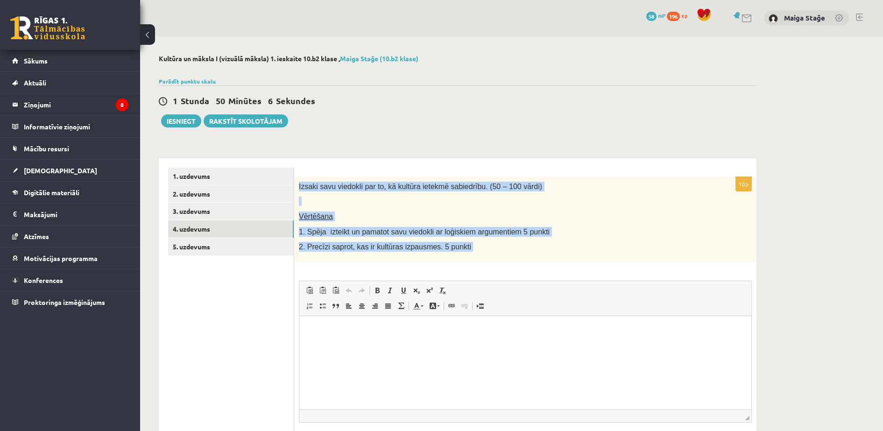
drag, startPoint x: 298, startPoint y: 188, endPoint x: 442, endPoint y: 275, distance: 167.6
click at [442, 275] on div "10p Izsaki savu viedokli par to, kā kultūra ietekmē sabiedrību. (50 – 100 vārdi…" at bounding box center [525, 326] width 462 height 298
copy div "Izsaki savu viedokli par to, kā kultūra ietekmē sabiedrību. (50 – 100 vārdi) Vē…"
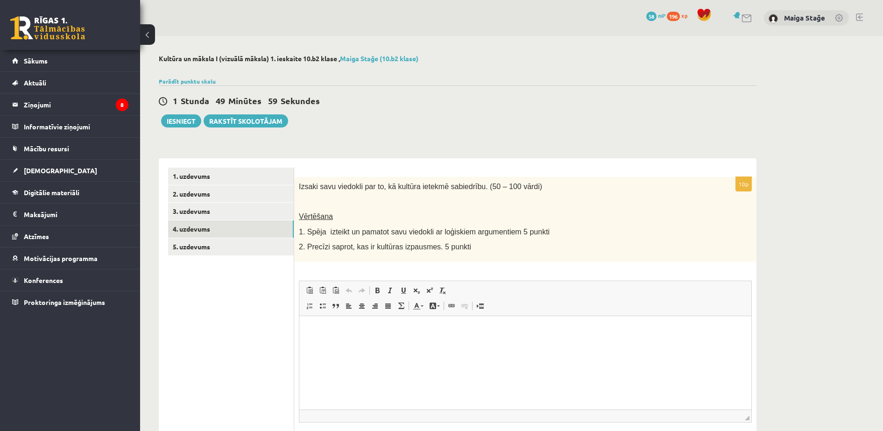
click at [419, 344] on html at bounding box center [525, 330] width 452 height 28
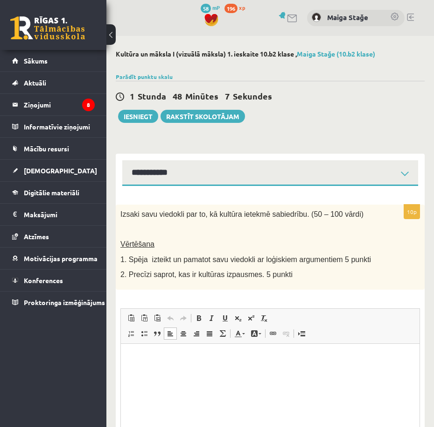
click at [147, 344] on p "Rich Text Editor, wiswyg-editor-user-answer-47024908178300" at bounding box center [270, 358] width 280 height 10
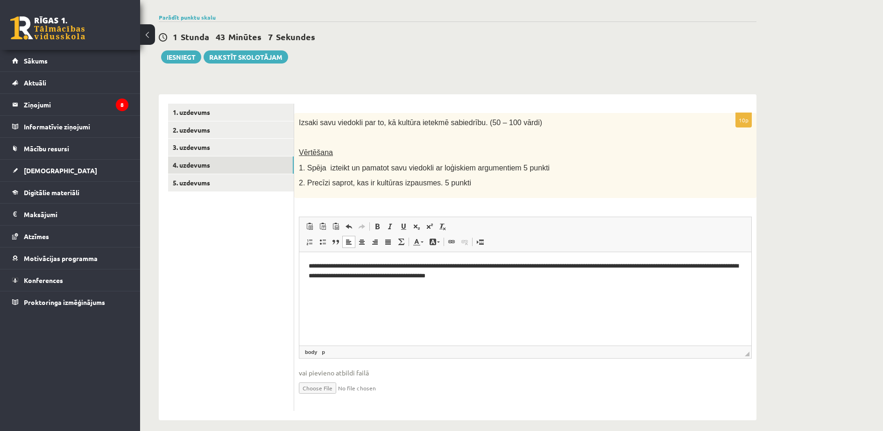
scroll to position [73, 0]
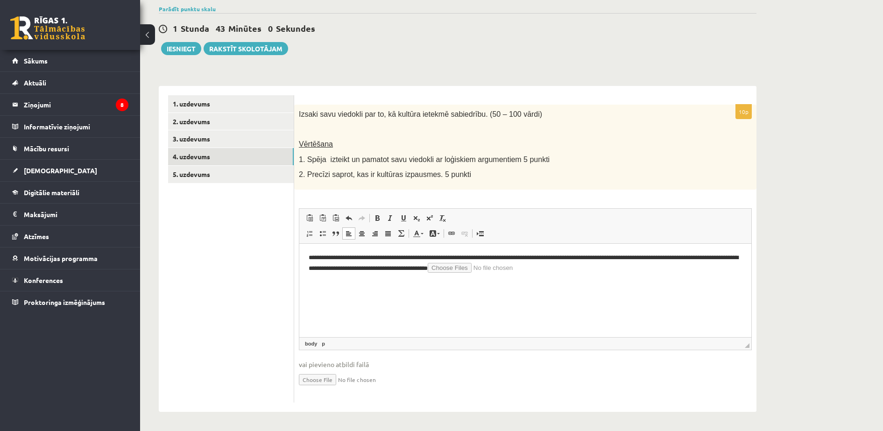
click at [596, 273] on html "**********" at bounding box center [525, 262] width 452 height 39
drag, startPoint x: 596, startPoint y: 265, endPoint x: 565, endPoint y: 262, distance: 31.5
click at [546, 262] on input "Rich Text Editor, wiswyg-editor-user-answer-47024908178300" at bounding box center [487, 267] width 118 height 10
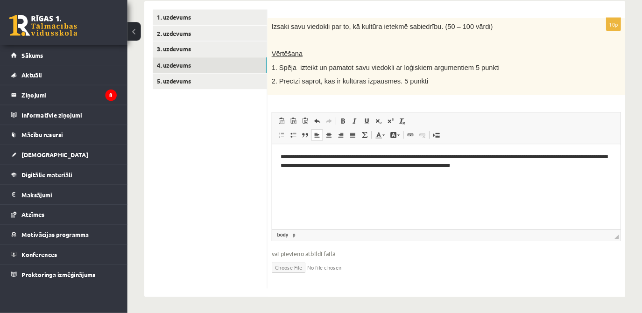
scroll to position [157, 0]
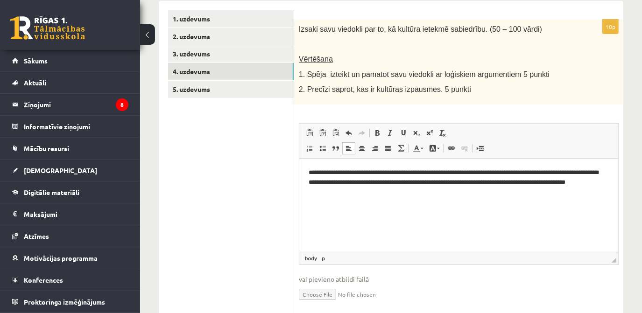
drag, startPoint x: 659, startPoint y: 21, endPoint x: 238, endPoint y: 155, distance: 442.6
click at [238, 155] on ul "1. uzdevums 2. uzdevums 3. uzdevums 4. uzdevums 5. uzdevums" at bounding box center [231, 163] width 126 height 307
click at [362, 192] on p "**********" at bounding box center [458, 182] width 301 height 29
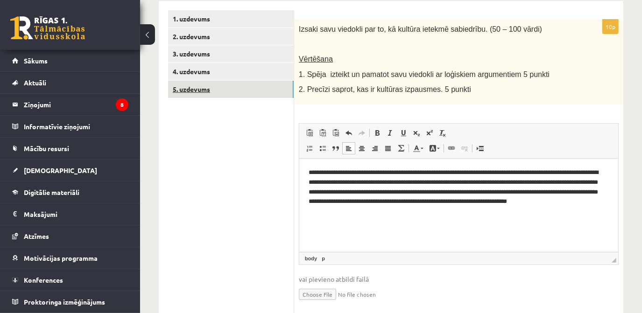
click at [284, 88] on link "5. uzdevums" at bounding box center [231, 89] width 126 height 17
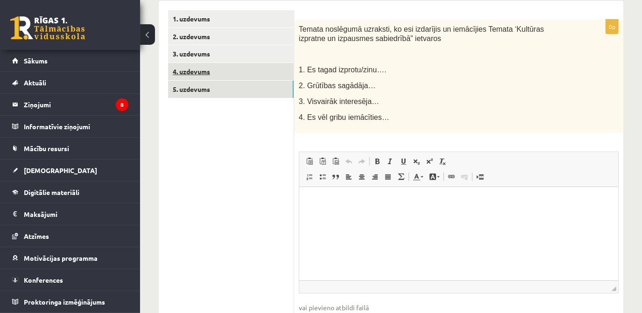
click at [206, 77] on link "4. uzdevums" at bounding box center [231, 71] width 126 height 17
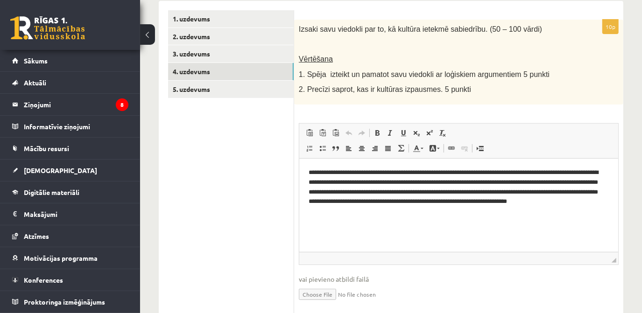
scroll to position [0, 0]
click at [355, 211] on p "**********" at bounding box center [458, 192] width 301 height 49
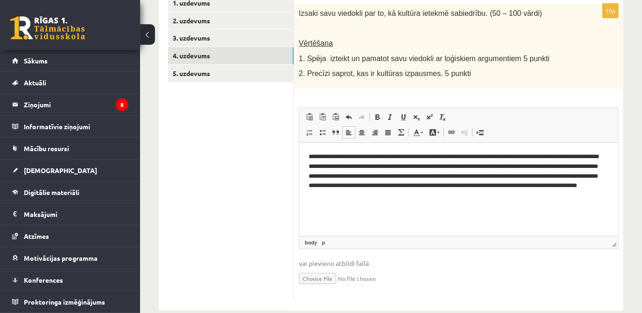
scroll to position [189, 0]
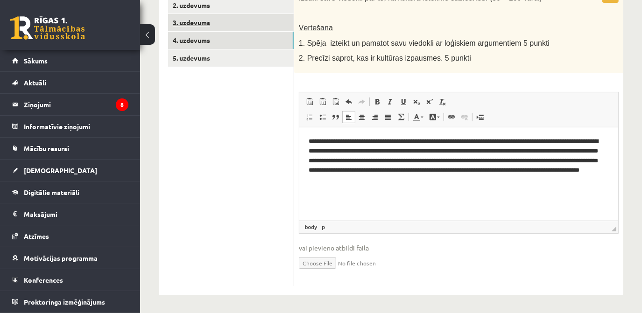
click at [259, 25] on link "3. uzdevums" at bounding box center [231, 22] width 126 height 17
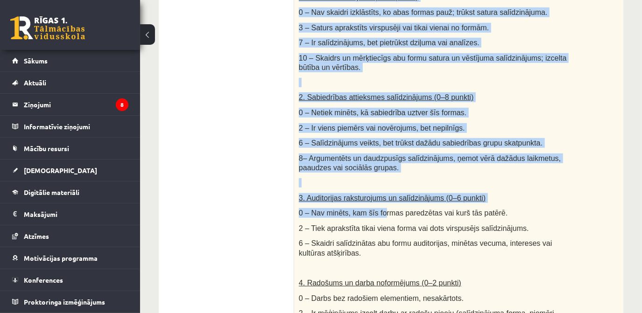
scroll to position [551, 0]
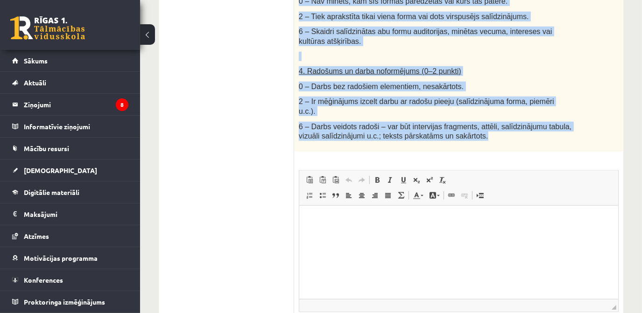
drag, startPoint x: 299, startPoint y: 185, endPoint x: 462, endPoint y: 129, distance: 172.3
copy div "Loremipsu dolor sitametc adipiscin elitse - Doeiusmo tempo incididuntut laboree…"
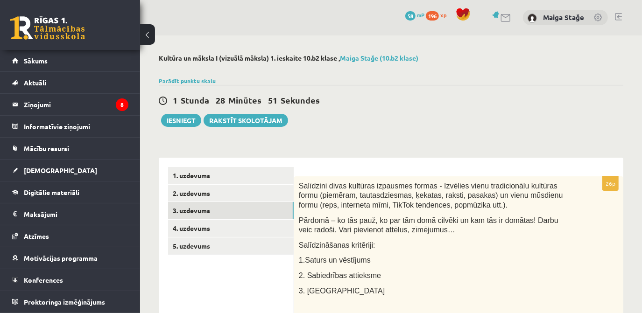
scroll to position [0, 0]
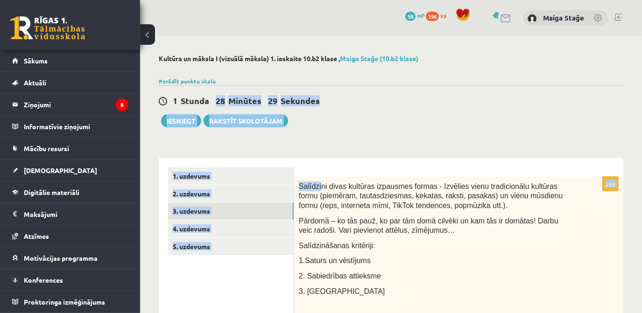
drag, startPoint x: 257, startPoint y: 91, endPoint x: 343, endPoint y: 133, distance: 96.1
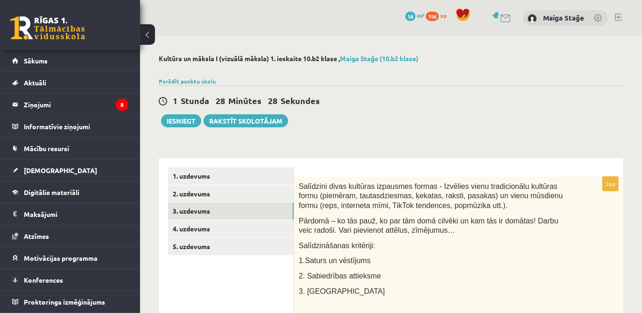
drag, startPoint x: 343, startPoint y: 133, endPoint x: 428, endPoint y: 144, distance: 85.8
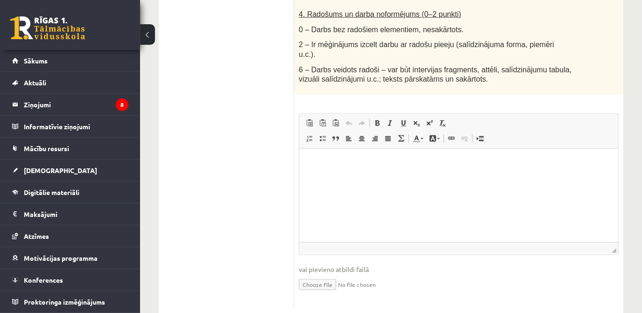
scroll to position [620, 0]
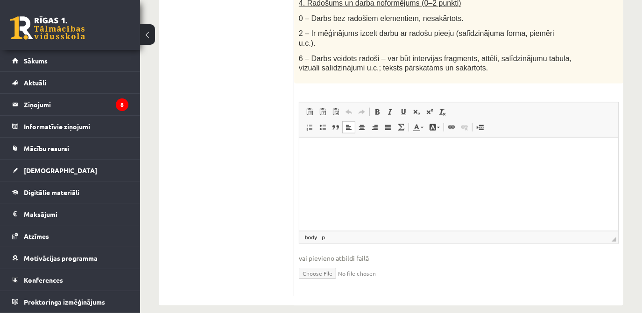
click at [320, 151] on p "Rich Text Editor, wiswyg-editor-user-answer-47024957928680" at bounding box center [458, 152] width 300 height 10
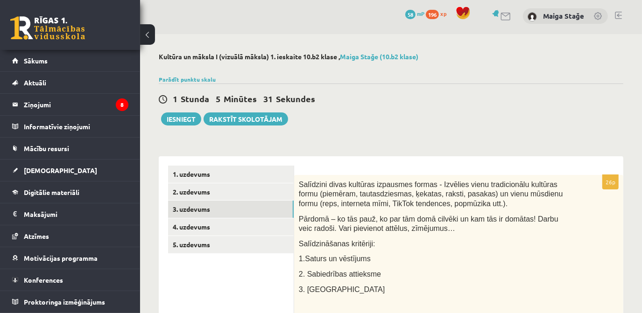
scroll to position [0, 0]
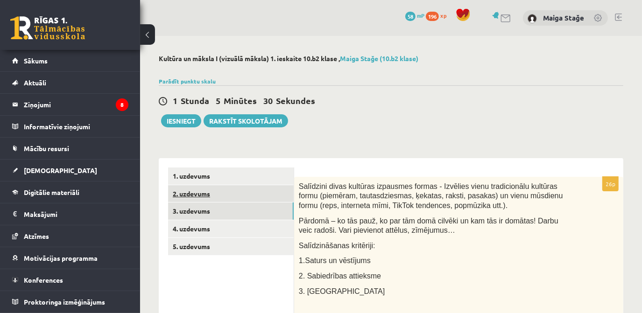
click at [226, 193] on link "2. uzdevums" at bounding box center [231, 193] width 126 height 17
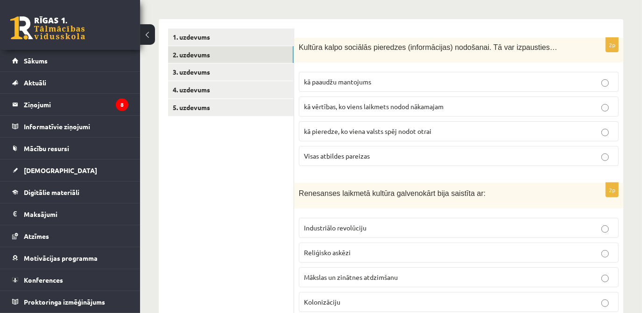
scroll to position [170, 0]
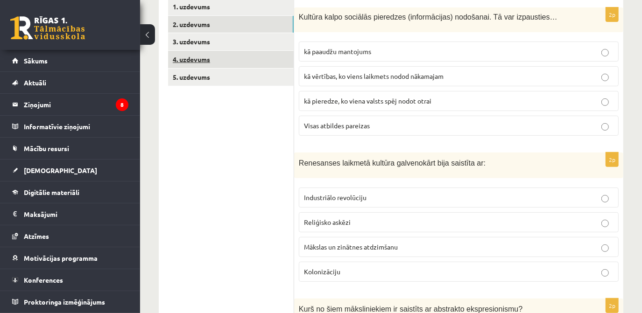
click at [194, 57] on link "4. uzdevums" at bounding box center [231, 59] width 126 height 17
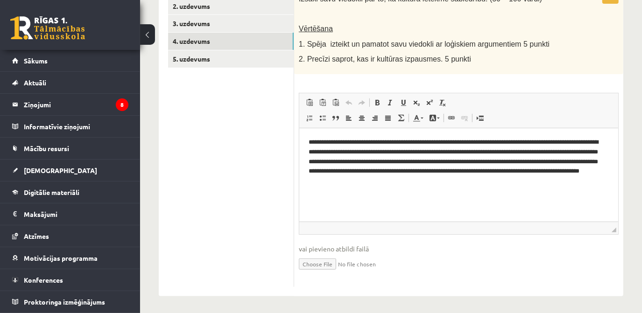
scroll to position [189, 0]
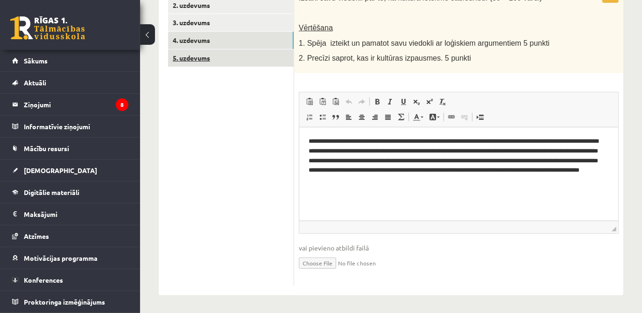
click at [231, 56] on link "5. uzdevums" at bounding box center [231, 57] width 126 height 17
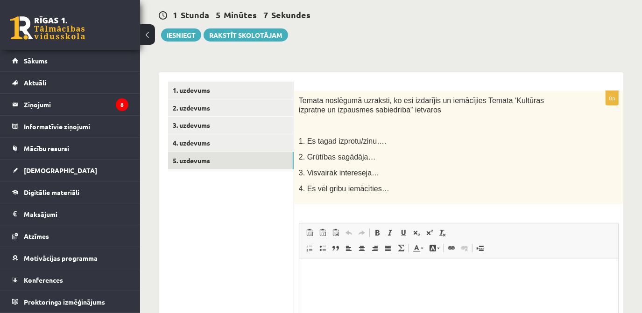
scroll to position [0, 0]
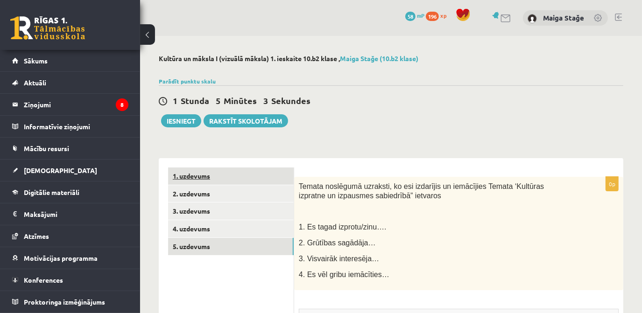
click at [215, 174] on link "1. uzdevums" at bounding box center [231, 176] width 126 height 17
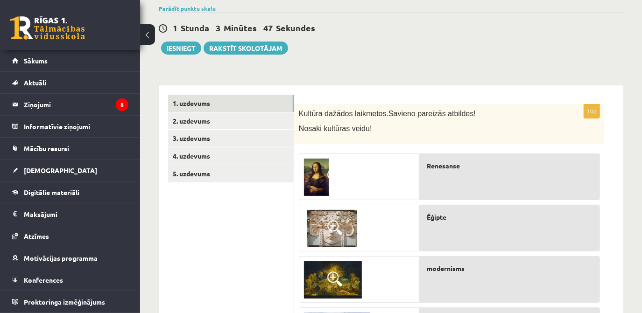
scroll to position [85, 0]
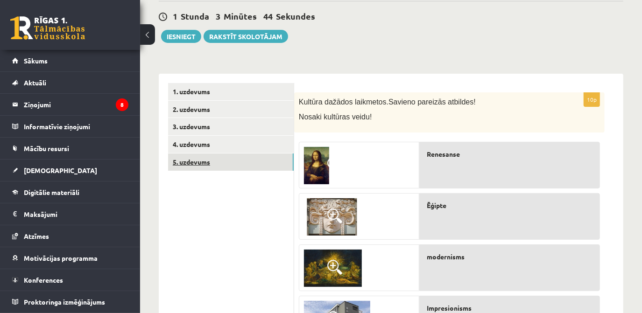
click at [240, 157] on link "5. uzdevums" at bounding box center [231, 162] width 126 height 17
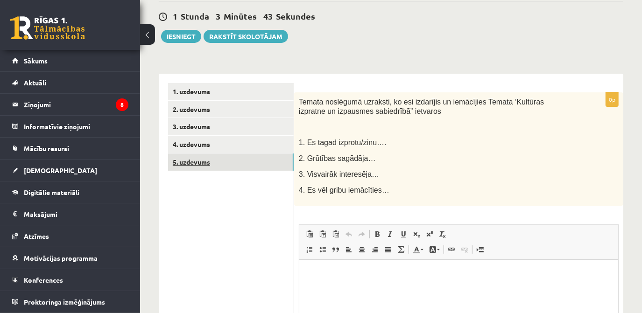
scroll to position [0, 0]
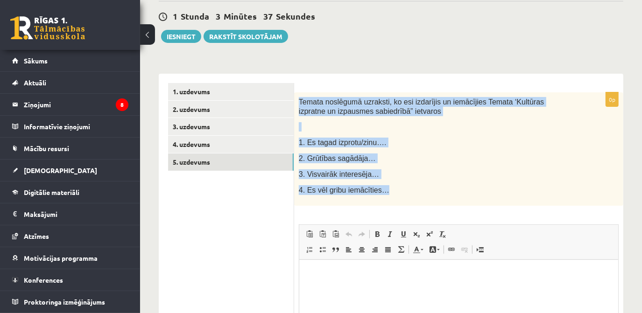
drag, startPoint x: 299, startPoint y: 100, endPoint x: 397, endPoint y: 201, distance: 140.7
click at [397, 201] on div "Temata noslēgumā uzraksti, ko esi izdarījis un iemācījies Temata ‘Kultūras izpr…" at bounding box center [458, 148] width 329 height 113
copy div "Temata noslēgumā uzraksti, ko esi izdarījis un iemācījies Temata ‘Kultūras izpr…"
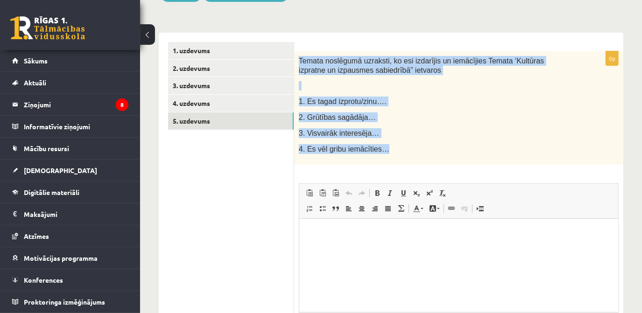
scroll to position [212, 0]
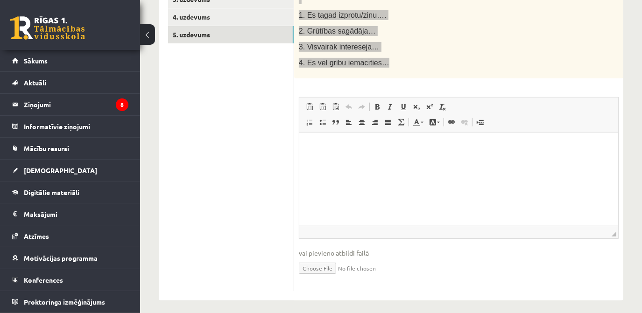
click at [329, 158] on html at bounding box center [458, 146] width 319 height 28
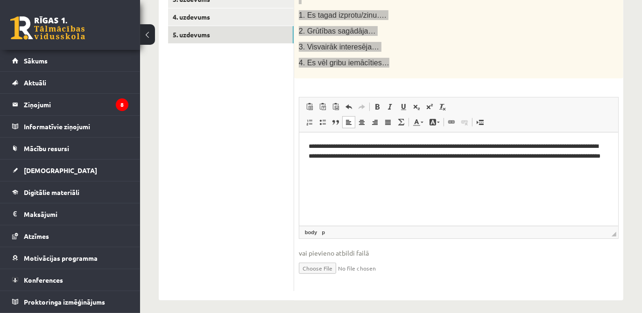
click at [363, 158] on p "**********" at bounding box center [458, 155] width 301 height 29
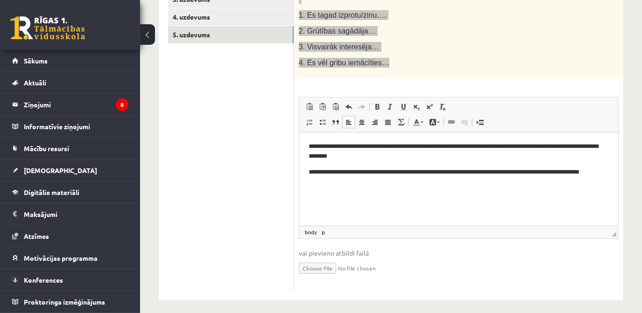
click at [526, 172] on p "**********" at bounding box center [458, 177] width 301 height 20
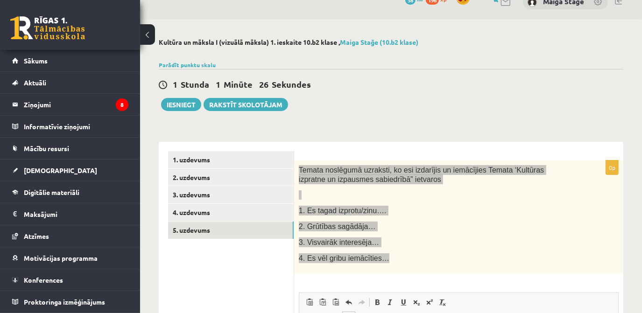
scroll to position [0, 0]
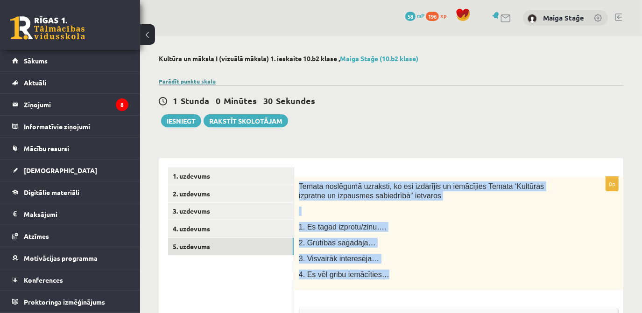
click at [189, 83] on link "Parādīt punktu skalu" at bounding box center [187, 81] width 57 height 7
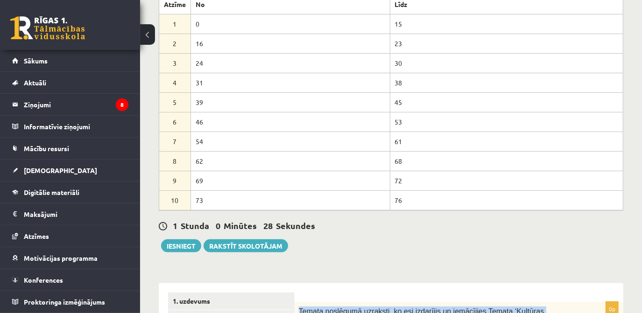
scroll to position [170, 0]
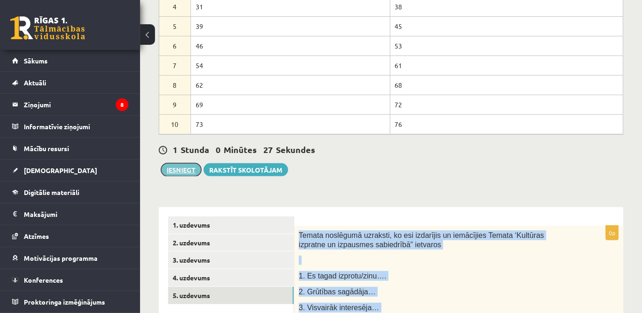
click at [172, 170] on button "Iesniegt" at bounding box center [181, 169] width 40 height 13
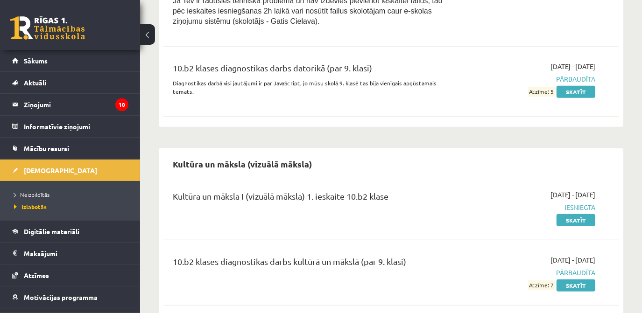
scroll to position [323, 0]
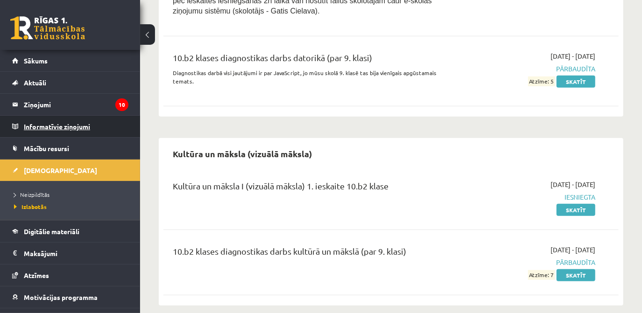
click at [46, 127] on legend "Informatīvie ziņojumi 0" at bounding box center [76, 126] width 105 height 21
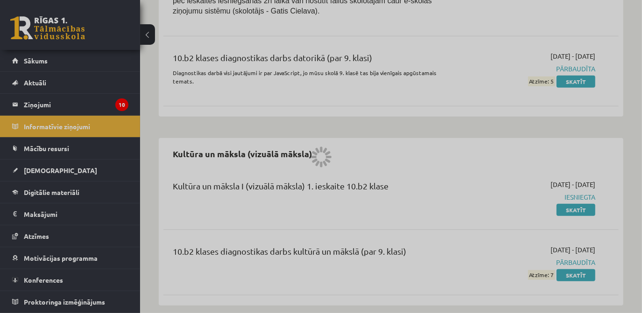
click at [50, 109] on div at bounding box center [321, 156] width 642 height 313
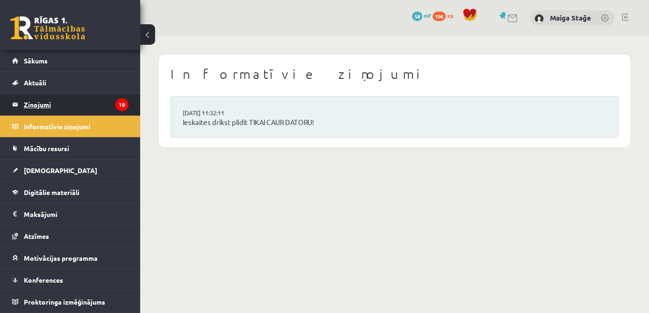
click at [52, 102] on legend "Ziņojumi 10" at bounding box center [76, 104] width 105 height 21
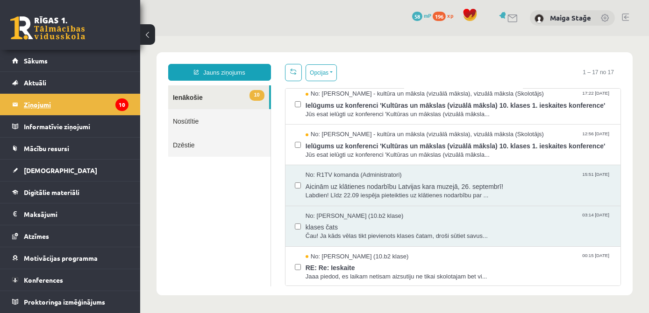
scroll to position [42, 0]
